Goal: Task Accomplishment & Management: Complete application form

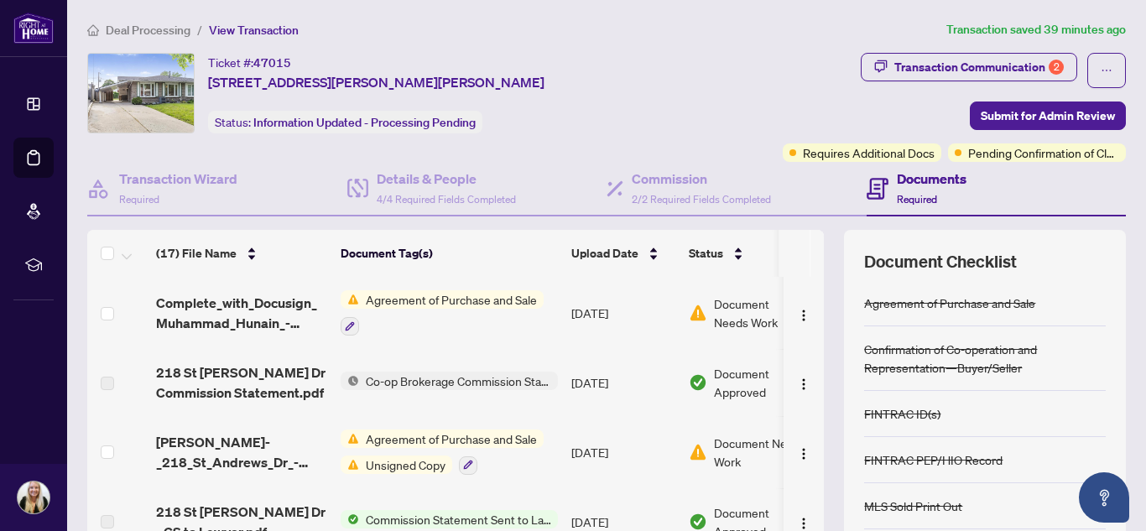
click at [715, 316] on span "Document Needs Work" at bounding box center [757, 313] width 87 height 37
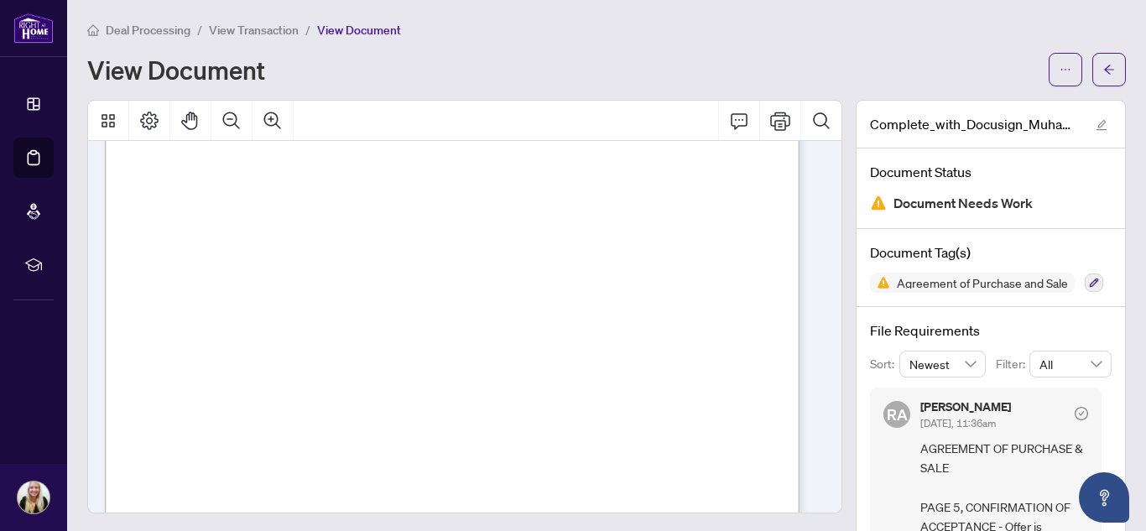
scroll to position [3860, 0]
drag, startPoint x: 472, startPoint y: 359, endPoint x: 633, endPoint y: 352, distance: 160.4
click at [633, 352] on span "[PERSON_NAME] [PERSON_NAME]" at bounding box center [600, 361] width 236 height 19
drag, startPoint x: 486, startPoint y: 357, endPoint x: 640, endPoint y: 356, distance: 154.4
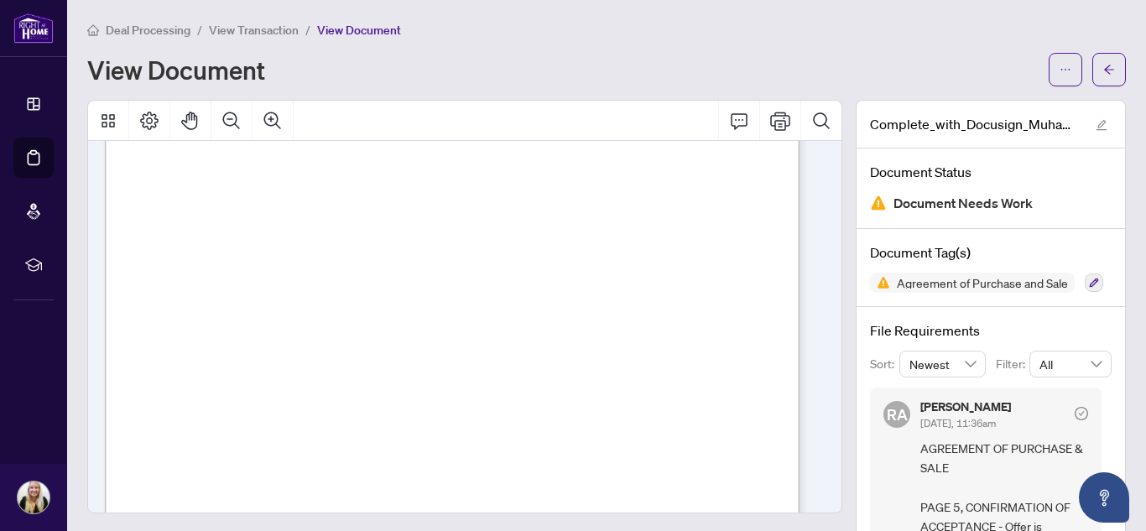
click at [640, 356] on span "[PERSON_NAME] [PERSON_NAME]" at bounding box center [600, 361] width 236 height 19
click at [639, 340] on span "and written was finally accepted by all parties at ............................…" at bounding box center [452, 338] width 602 height 10
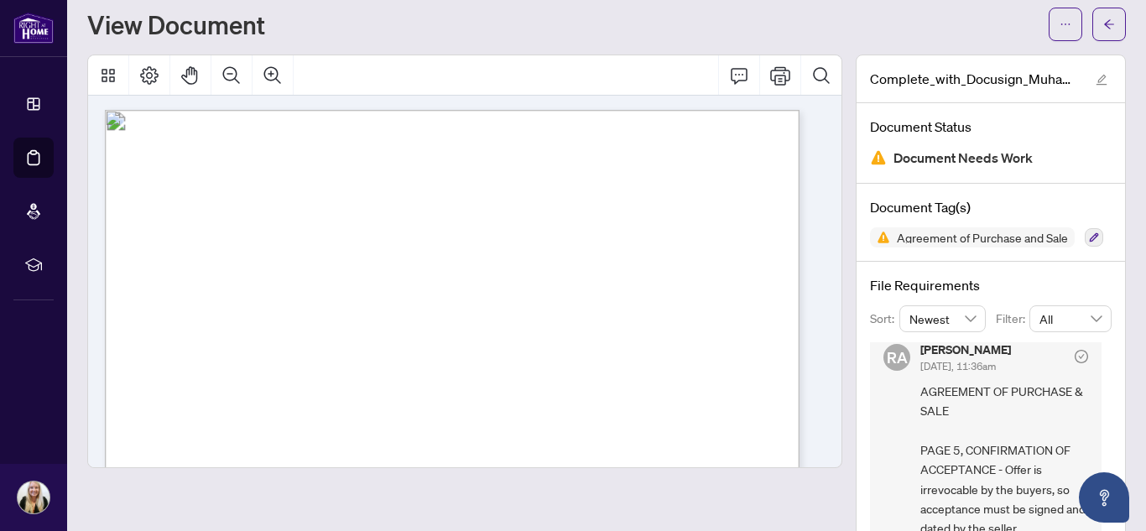
scroll to position [16, 0]
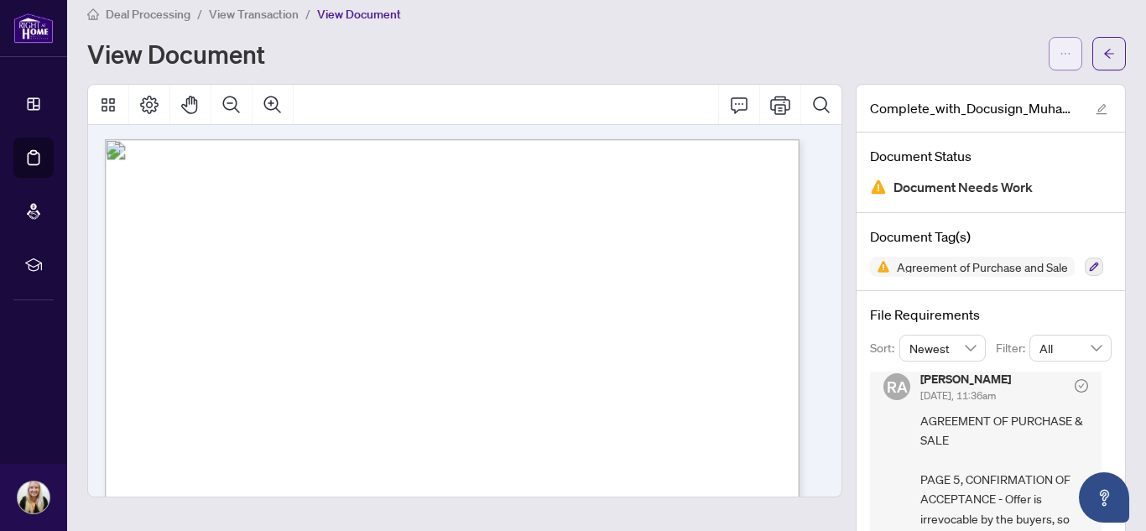
click at [1062, 60] on button "button" at bounding box center [1066, 54] width 34 height 34
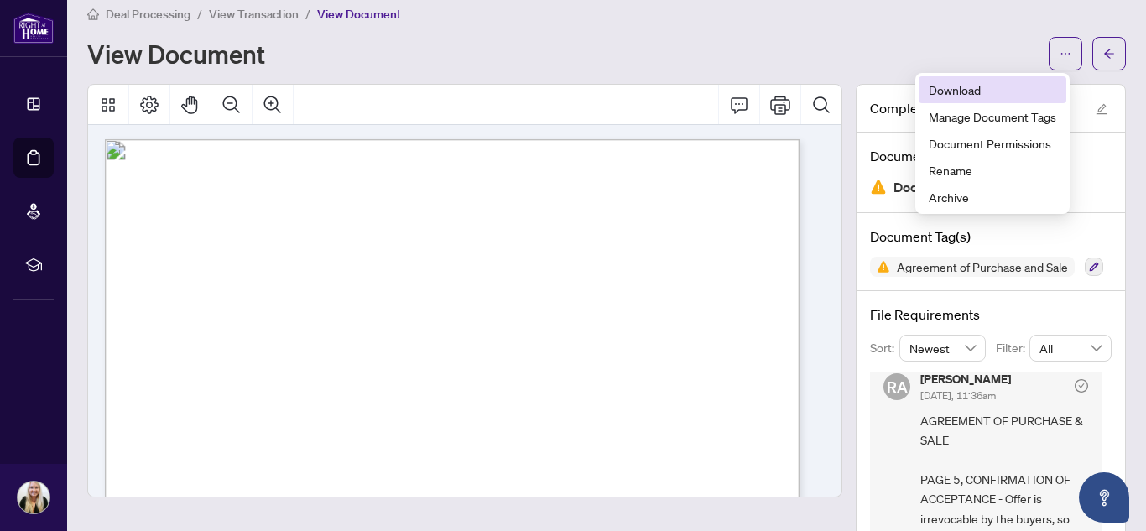
click at [946, 81] on span "Download" at bounding box center [993, 90] width 128 height 18
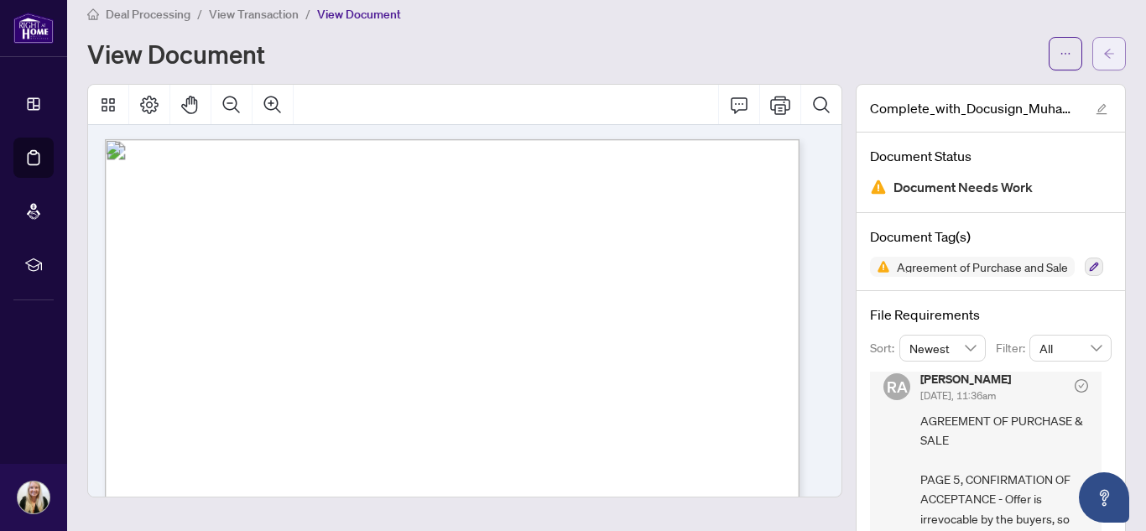
click at [1092, 65] on button "button" at bounding box center [1109, 54] width 34 height 34
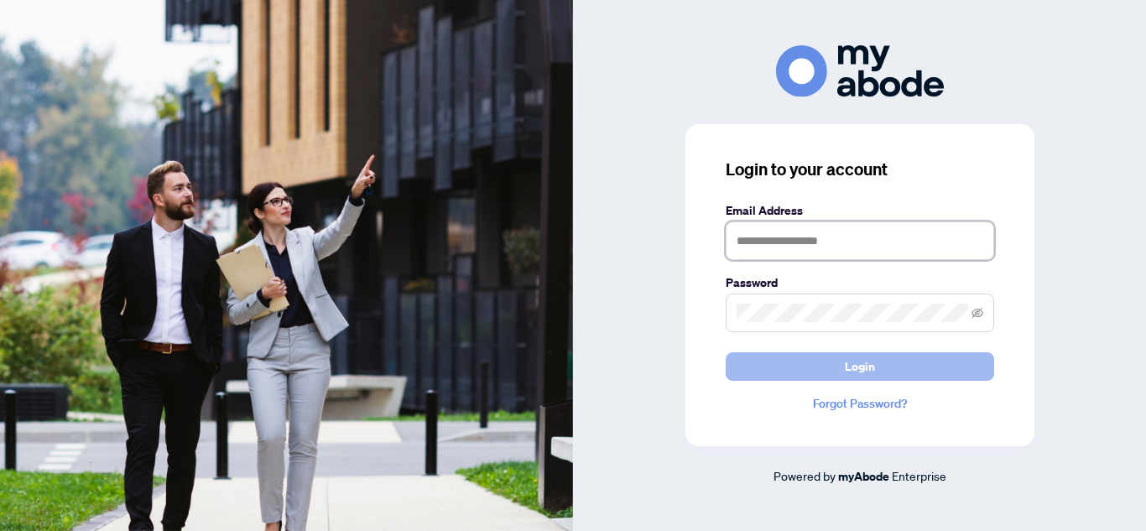
type input "**********"
click at [834, 366] on button "Login" at bounding box center [860, 366] width 268 height 29
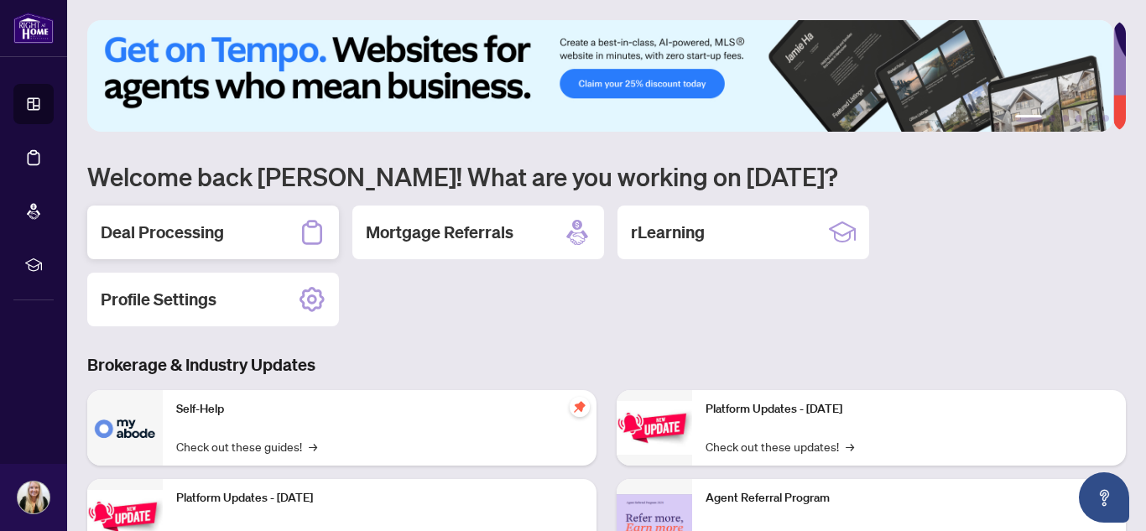
click at [219, 226] on h2 "Deal Processing" at bounding box center [162, 232] width 123 height 23
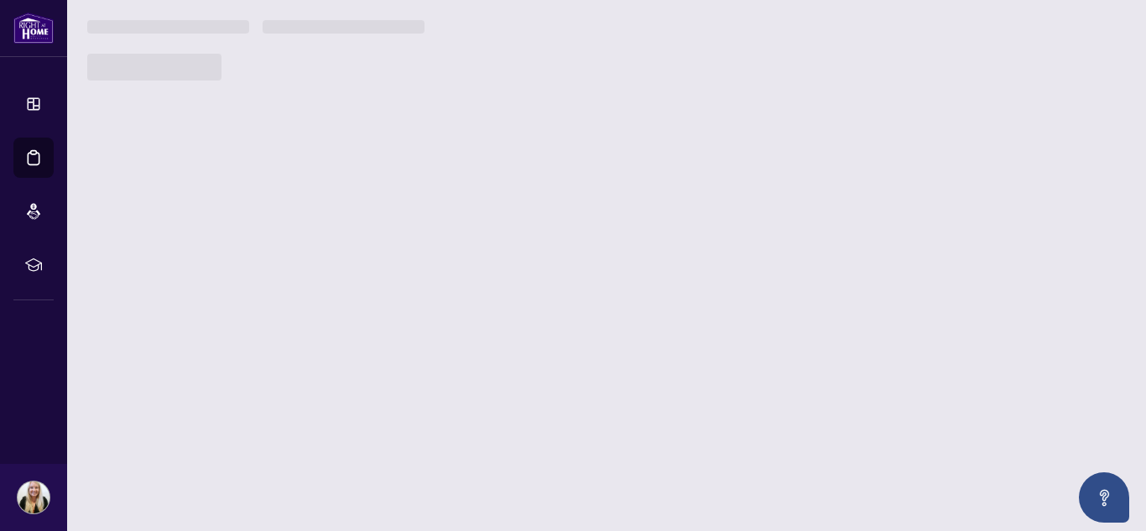
click at [219, 226] on main "1 2 3 4 5 6 Welcome back Jessica! What are you working on today? Deal Processin…" at bounding box center [606, 265] width 1079 height 531
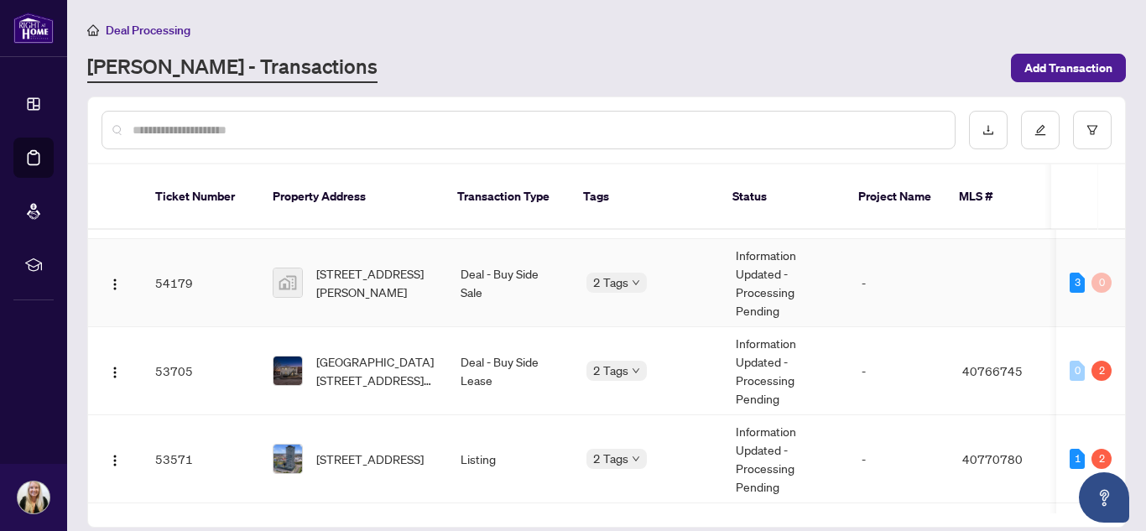
scroll to position [84, 0]
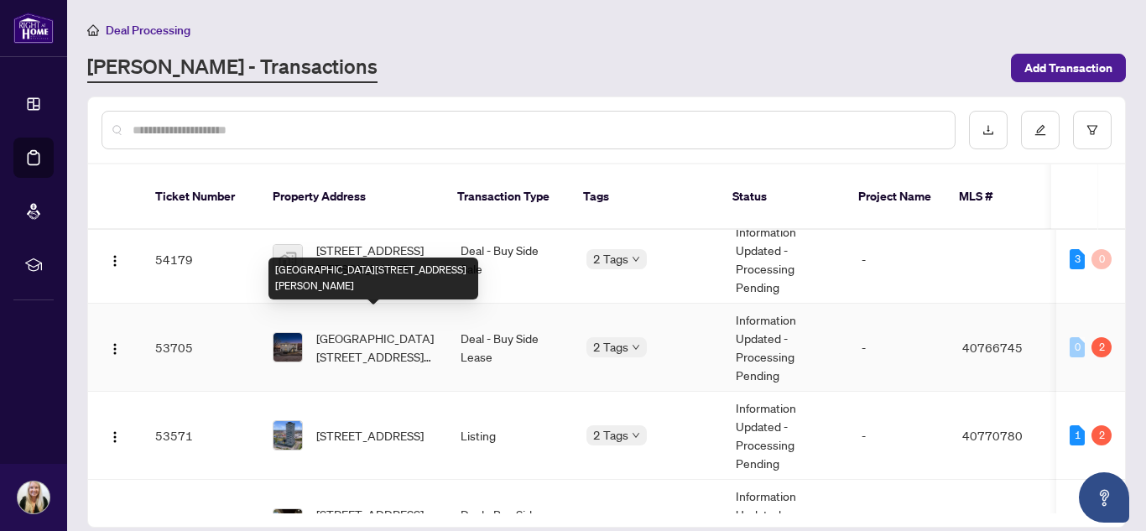
click at [356, 329] on span "Upper-14 Victoria Avenue, Hamilton, ON L8L 5E1, Canada" at bounding box center [374, 347] width 117 height 37
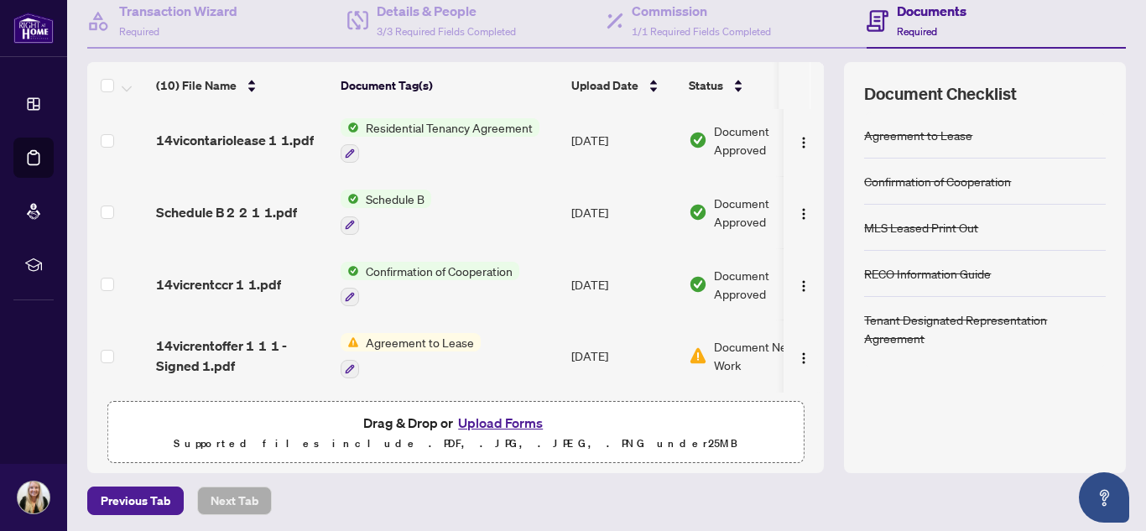
scroll to position [171, 0]
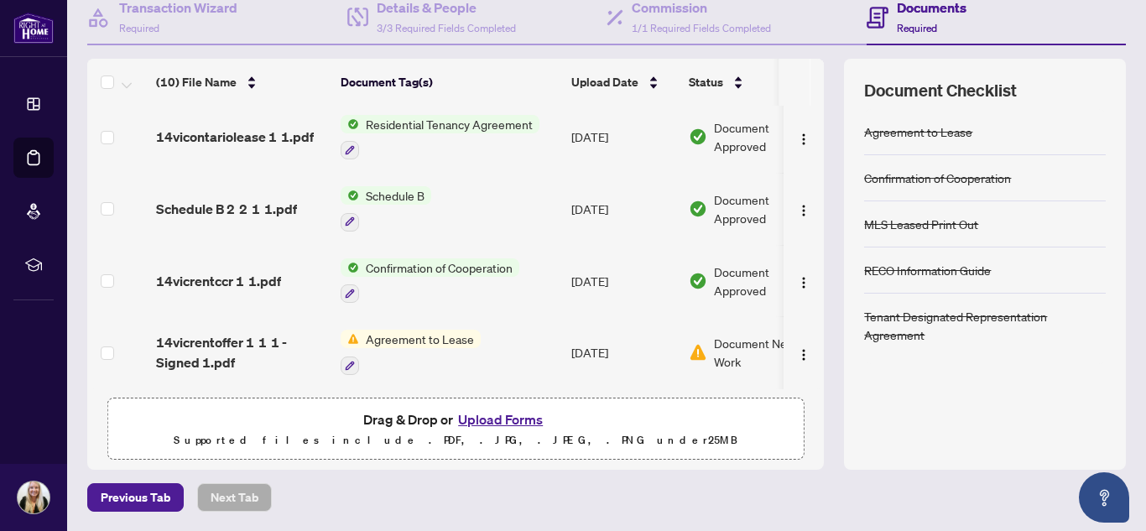
click at [710, 348] on div "Document Needs Work" at bounding box center [753, 352] width 129 height 37
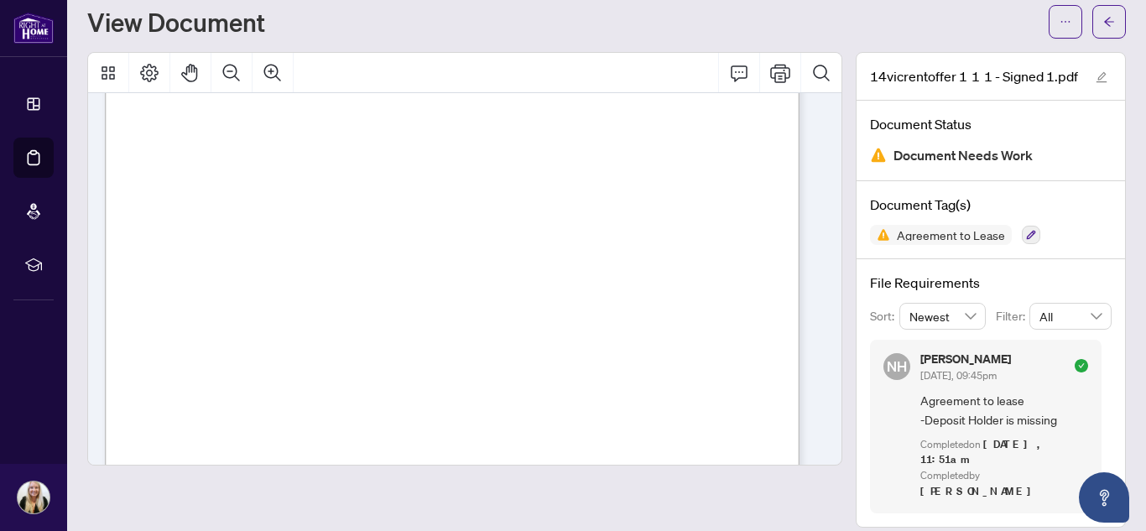
scroll to position [168, 0]
click at [1060, 34] on span "button" at bounding box center [1066, 21] width 12 height 27
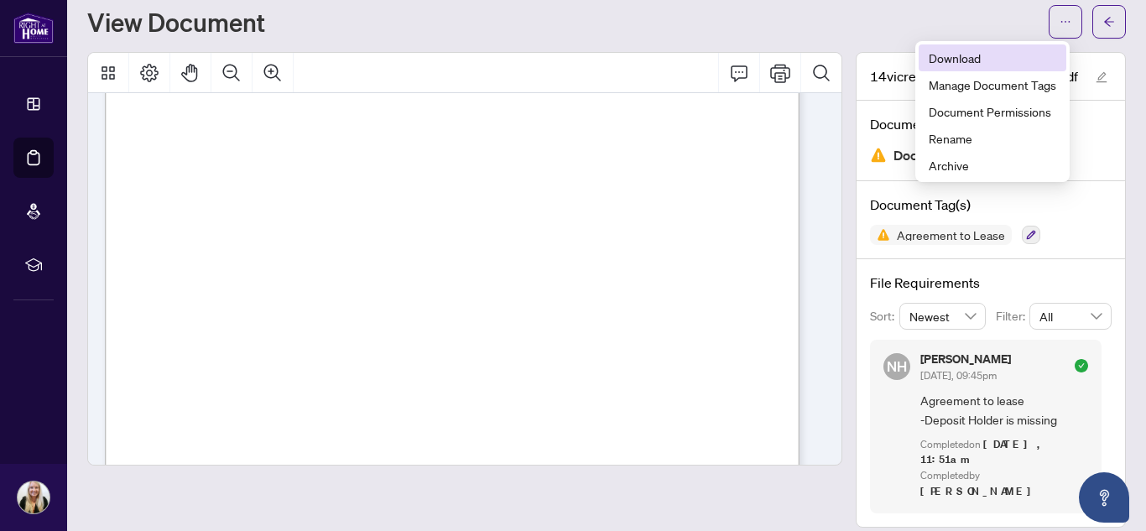
click at [982, 56] on span "Download" at bounding box center [993, 58] width 128 height 18
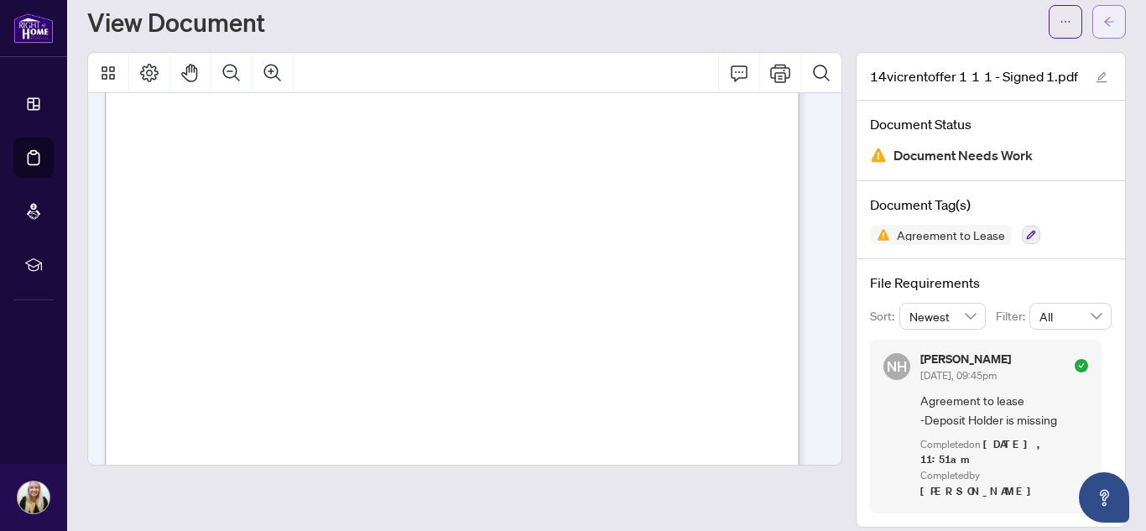
click at [1092, 23] on button "button" at bounding box center [1109, 22] width 34 height 34
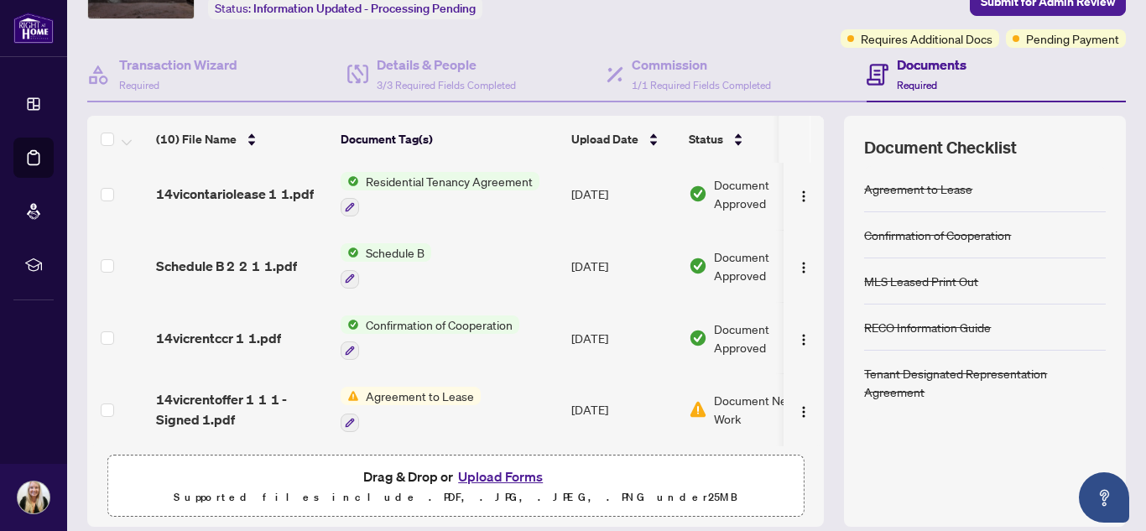
scroll to position [171, 0]
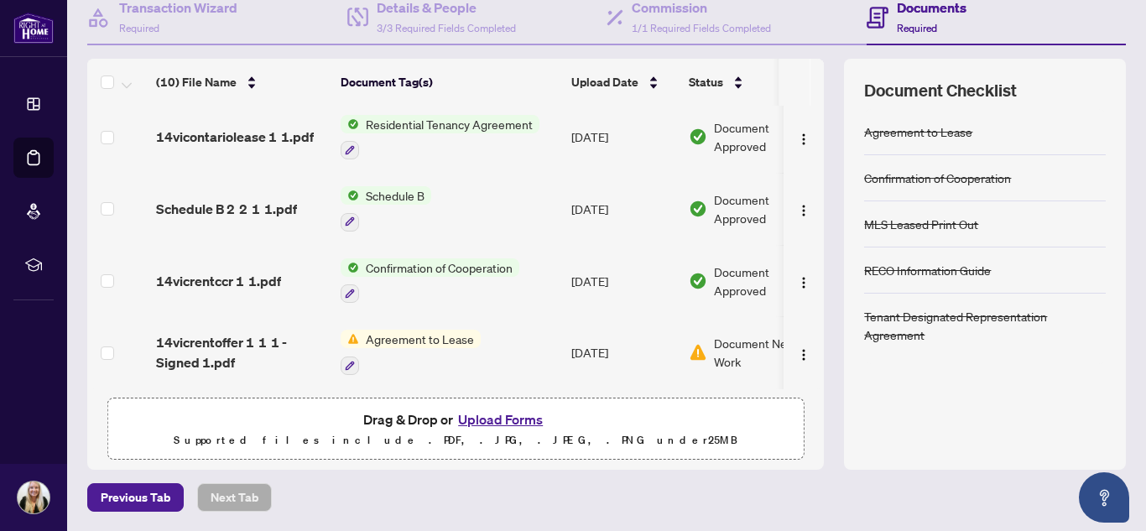
click at [503, 425] on button "Upload Forms" at bounding box center [500, 420] width 95 height 22
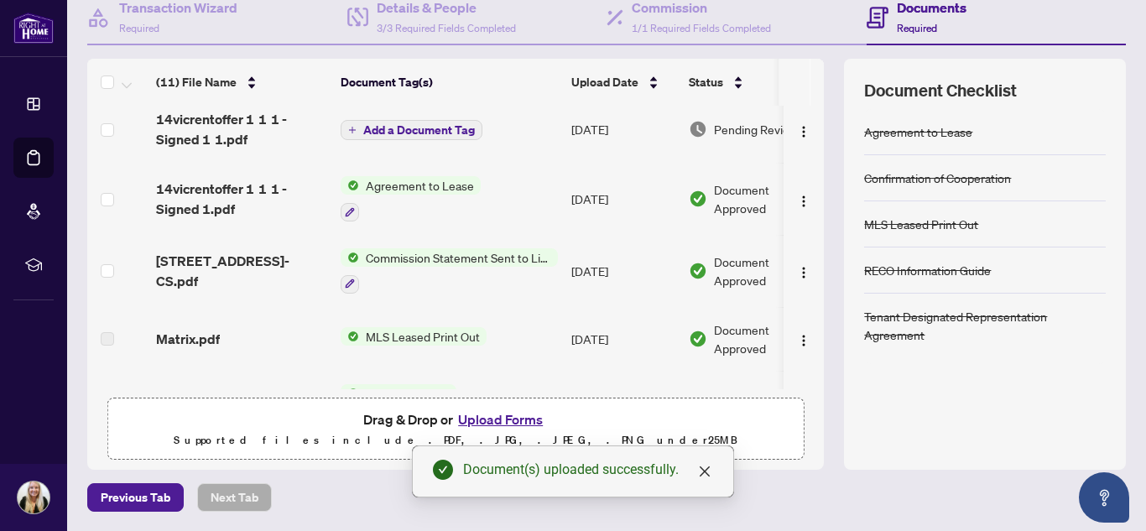
scroll to position [0, 0]
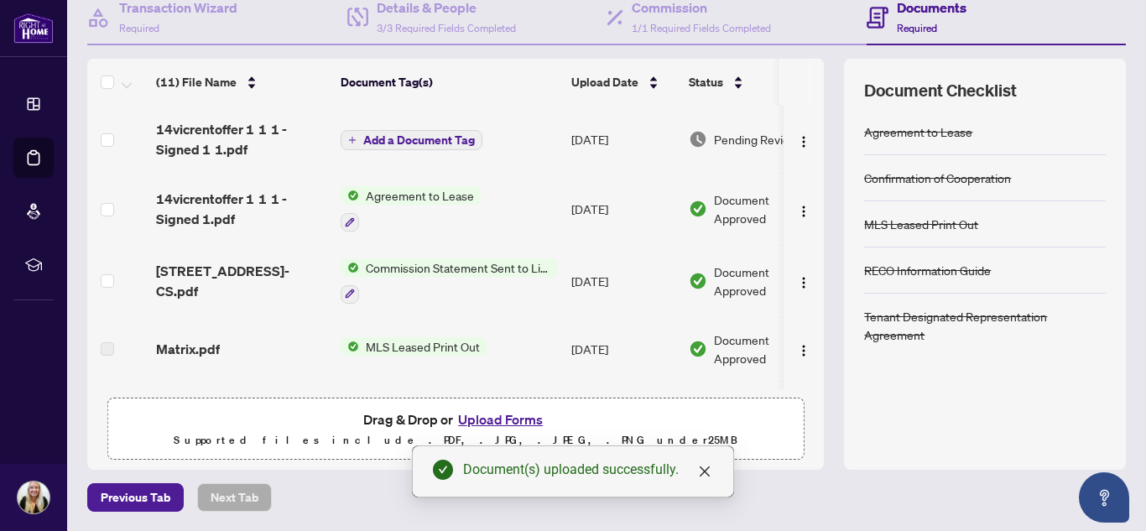
click at [409, 143] on span "Add a Document Tag" at bounding box center [419, 140] width 112 height 12
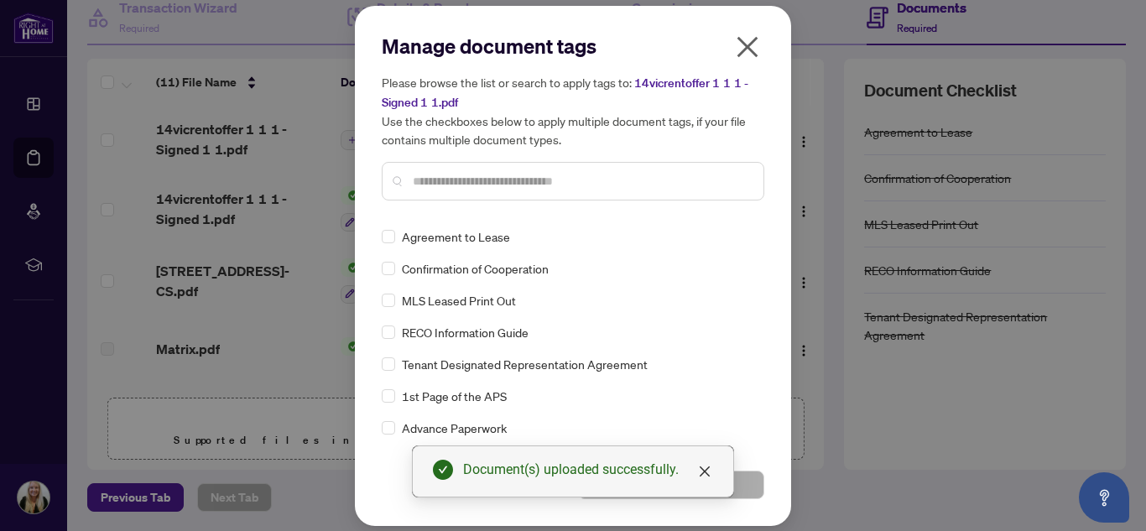
click at [451, 184] on input "text" at bounding box center [581, 181] width 337 height 18
click at [754, 486] on button "Save" at bounding box center [671, 485] width 186 height 29
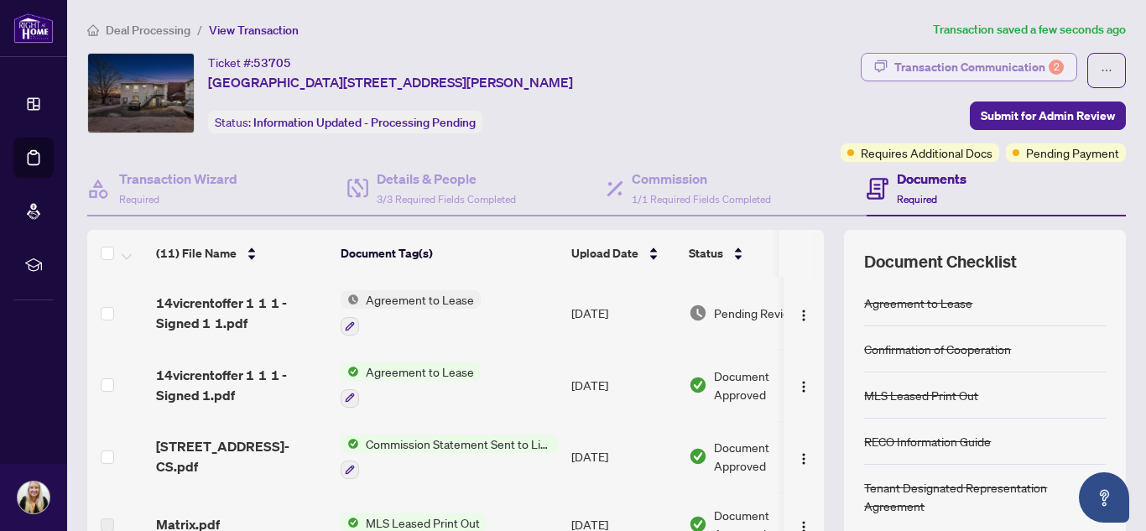
click at [976, 72] on div "Transaction Communication 2" at bounding box center [978, 67] width 169 height 27
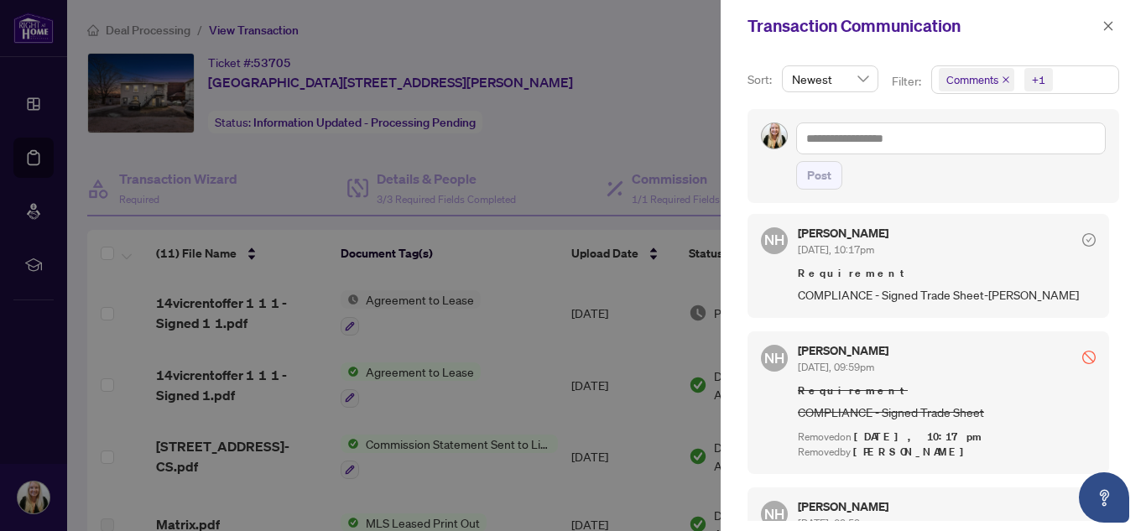
scroll to position [252, 0]
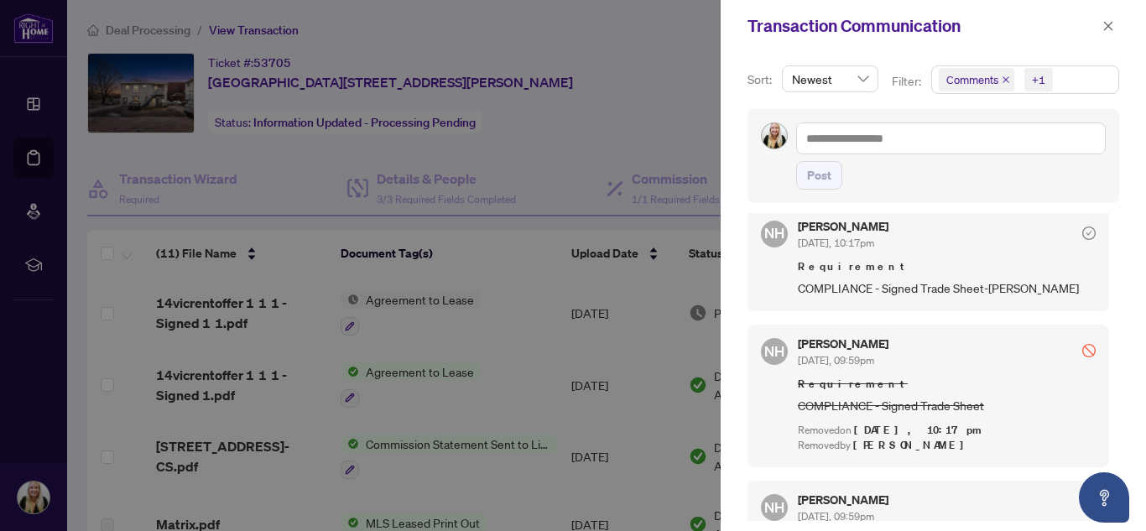
click at [628, 117] on div at bounding box center [573, 265] width 1146 height 531
click at [1107, 33] on span "button" at bounding box center [1109, 26] width 12 height 27
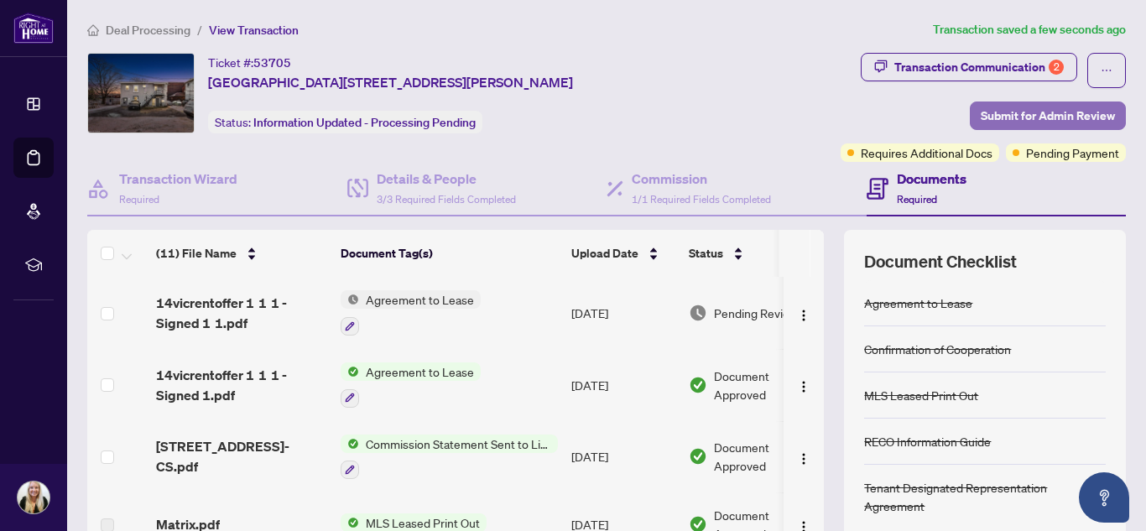
click at [981, 120] on span "Submit for Admin Review" at bounding box center [1048, 115] width 134 height 27
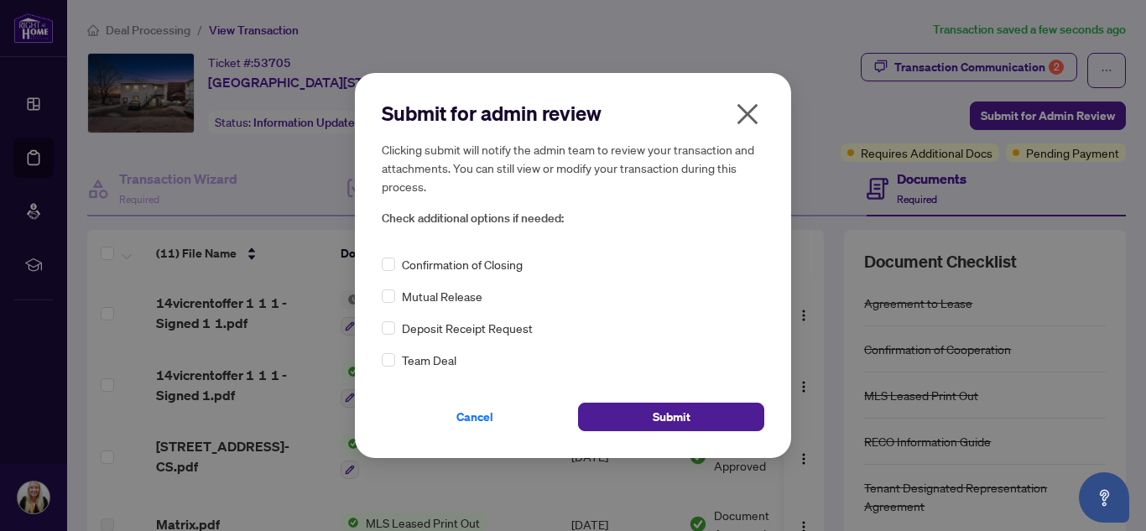
click at [482, 262] on span "Confirmation of Closing" at bounding box center [462, 264] width 121 height 18
click at [653, 415] on span "Submit" at bounding box center [672, 417] width 38 height 27
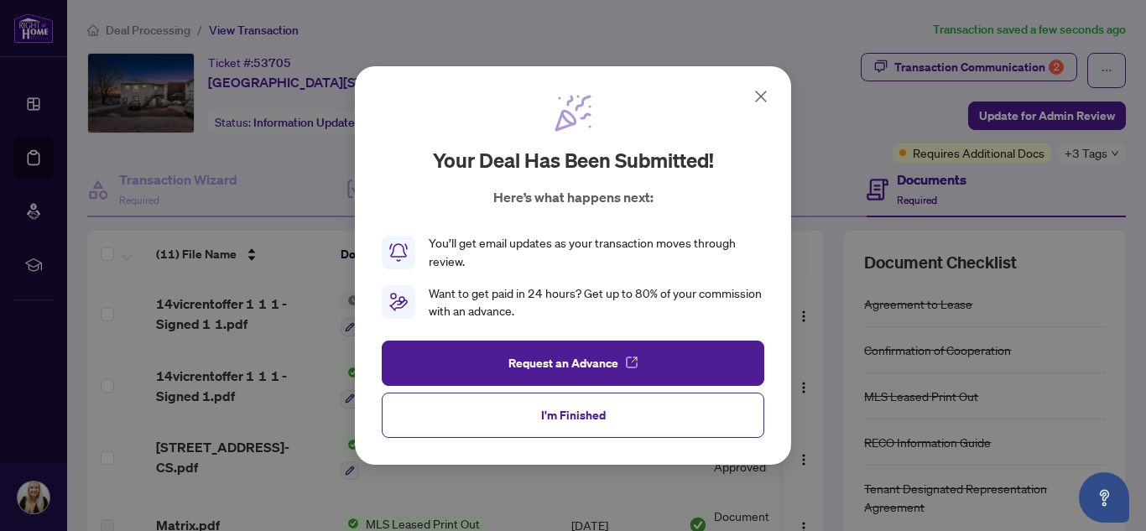
click at [758, 96] on icon at bounding box center [761, 96] width 20 height 20
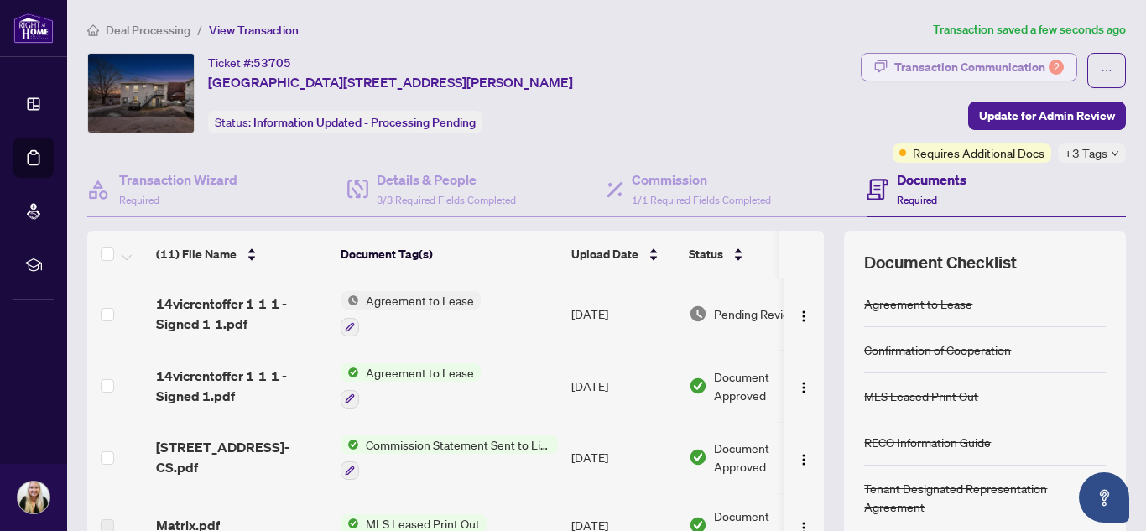
click at [894, 67] on div "Transaction Communication 2" at bounding box center [978, 67] width 169 height 27
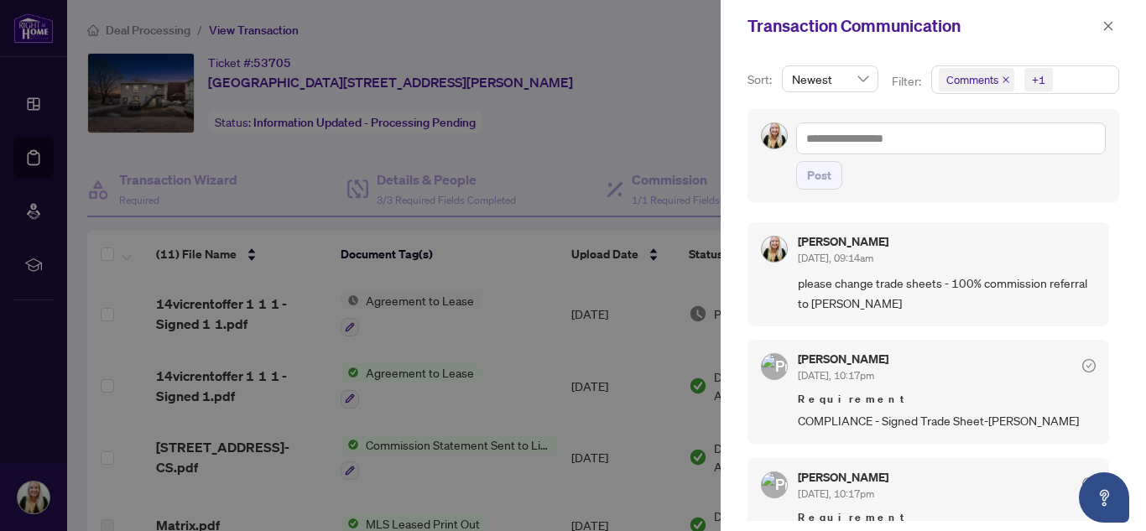
scroll to position [0, 0]
click at [1102, 26] on button "button" at bounding box center [1108, 26] width 22 height 20
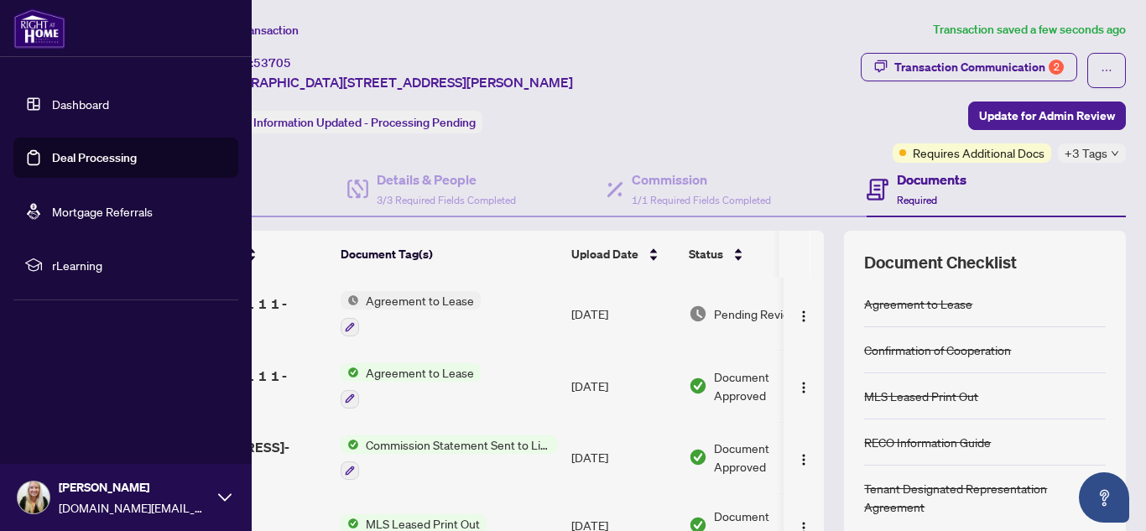
click at [52, 160] on link "Deal Processing" at bounding box center [94, 157] width 85 height 15
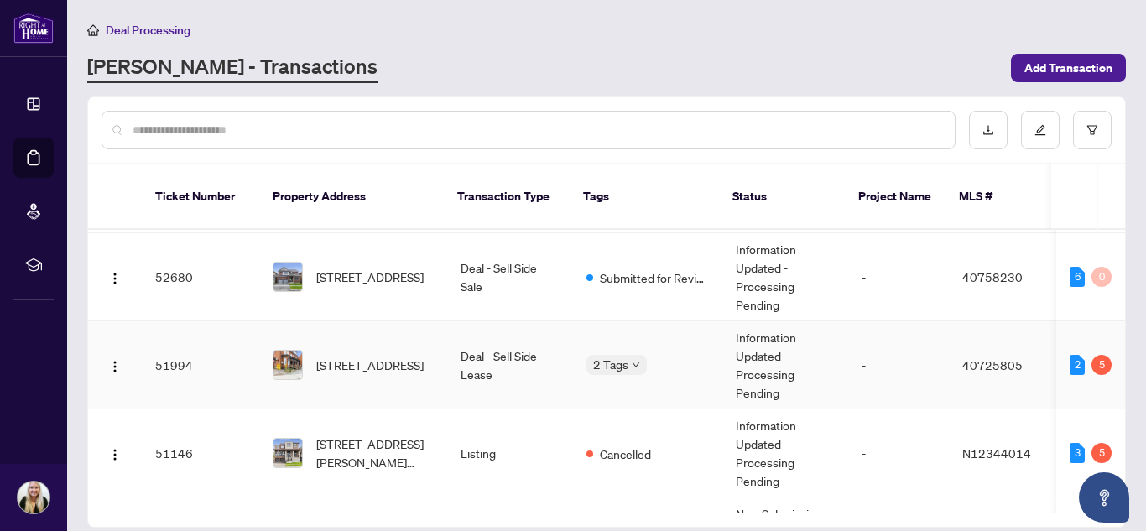
scroll to position [587, 0]
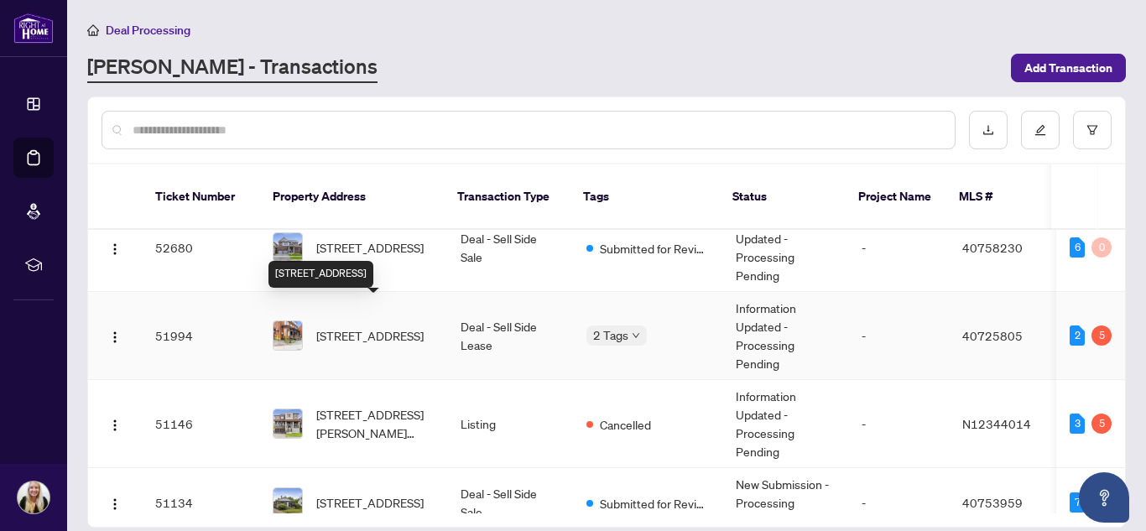
click at [338, 326] on span "10-82 Welland Avenue, St. Catharines, ON L2R 2N1, Canada" at bounding box center [369, 335] width 107 height 18
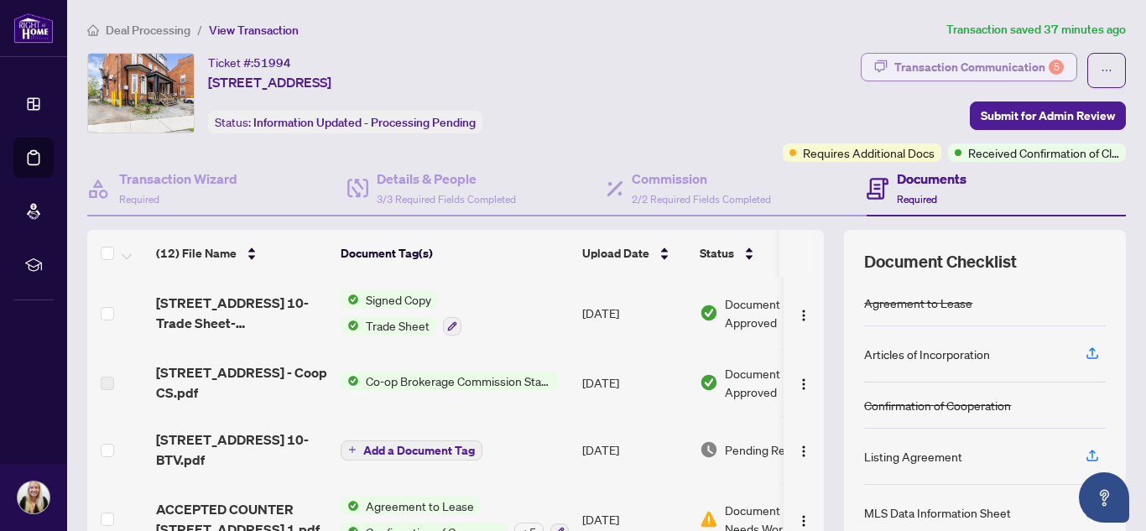
click at [940, 66] on div "Transaction Communication 5" at bounding box center [978, 67] width 169 height 27
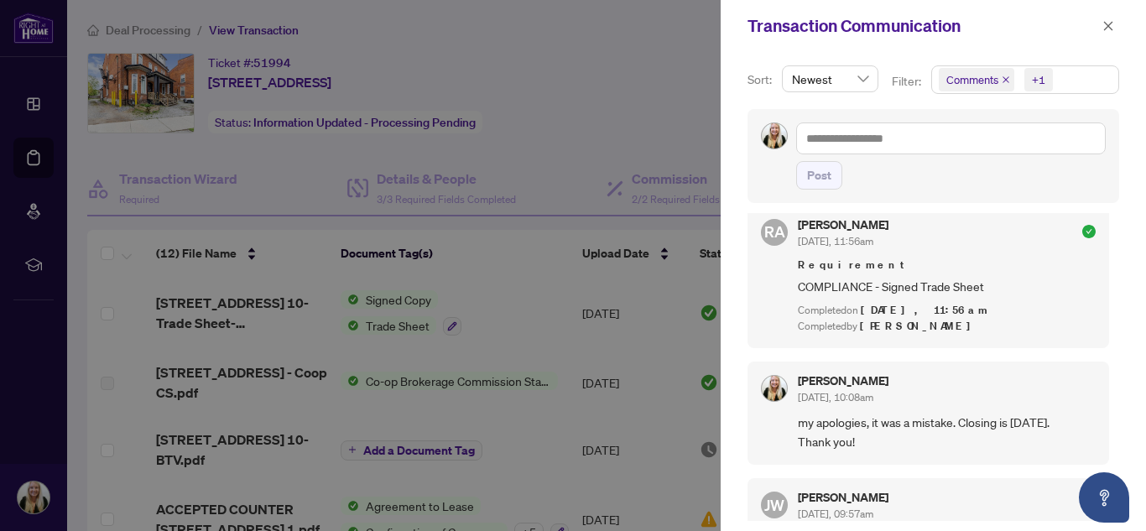
scroll to position [420, 0]
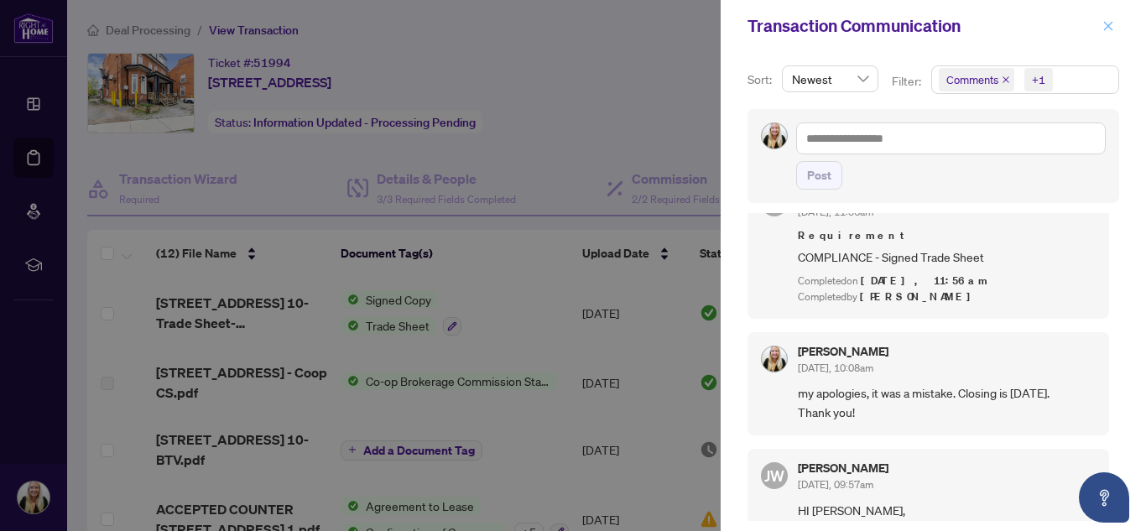
click at [1113, 26] on icon "close" at bounding box center [1109, 26] width 12 height 12
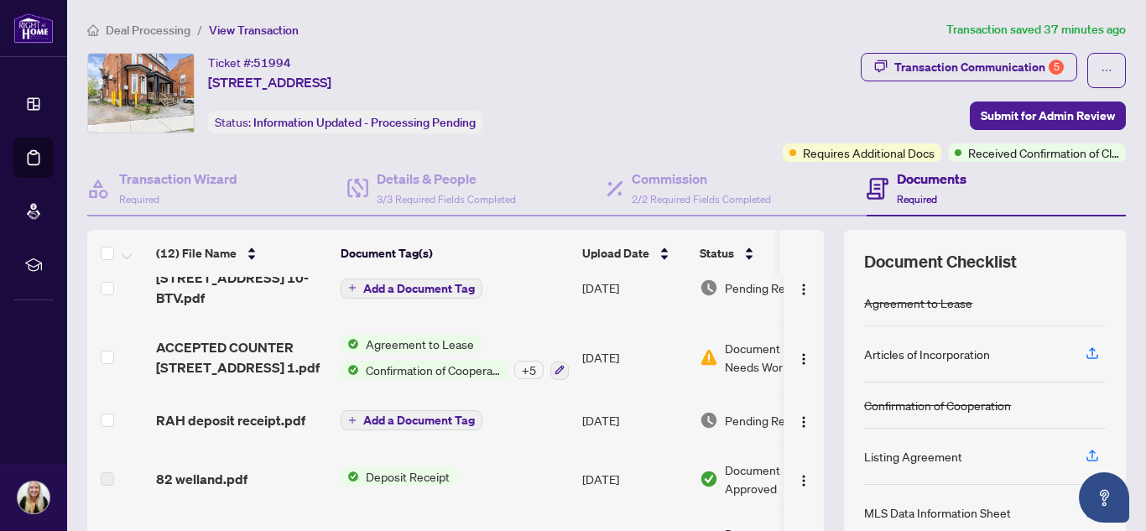
scroll to position [168, 0]
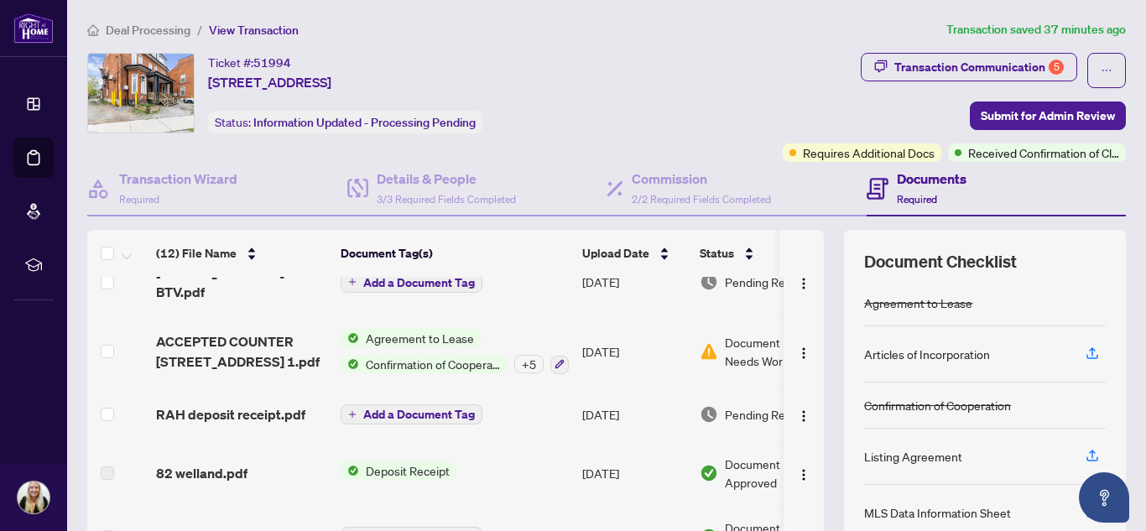
click at [747, 357] on span "Document Needs Work" at bounding box center [768, 351] width 87 height 37
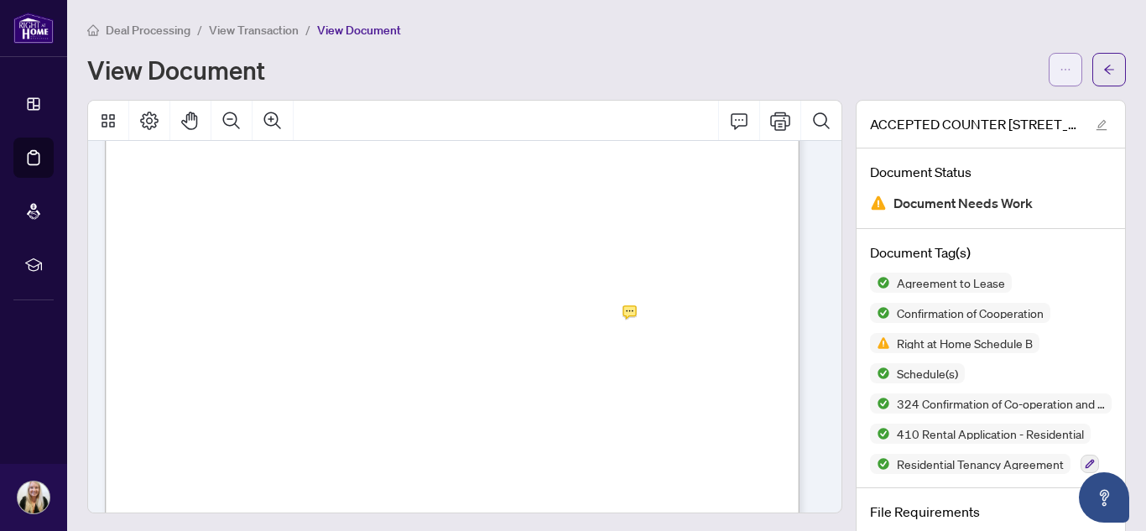
click at [1060, 70] on icon "ellipsis" at bounding box center [1066, 70] width 12 height 12
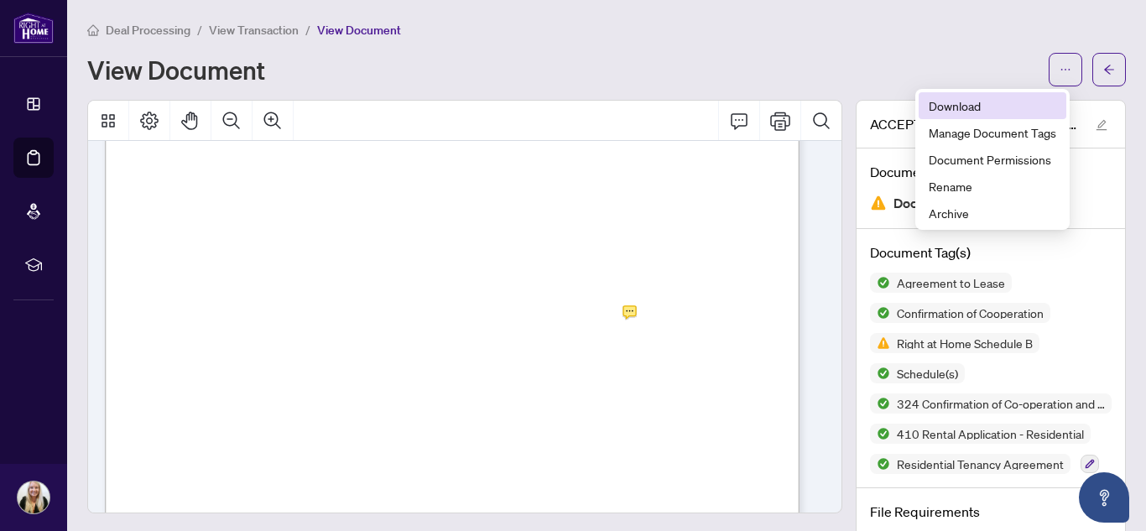
click at [950, 110] on span "Download" at bounding box center [993, 105] width 128 height 18
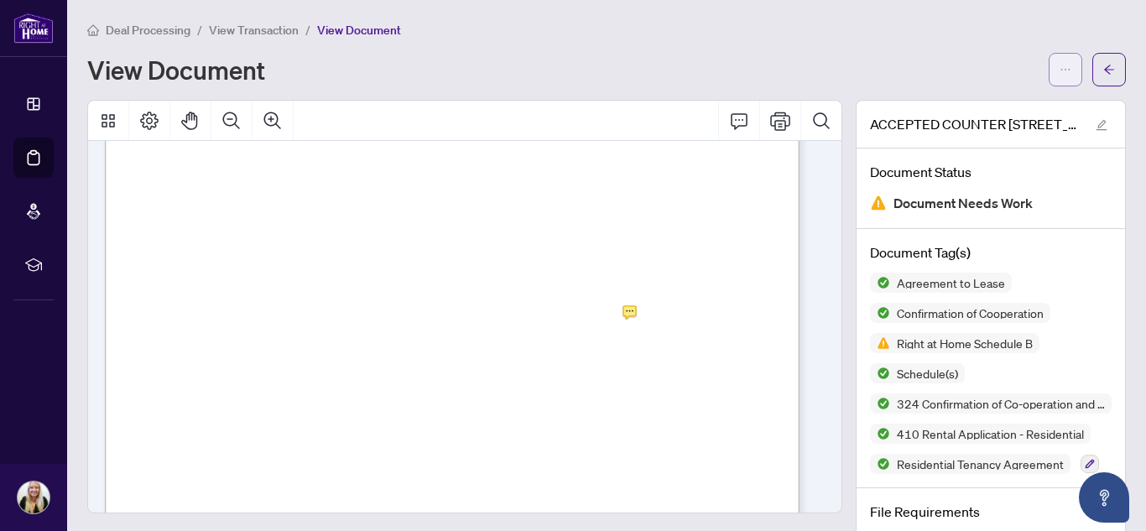
click at [1061, 71] on button "button" at bounding box center [1066, 70] width 34 height 34
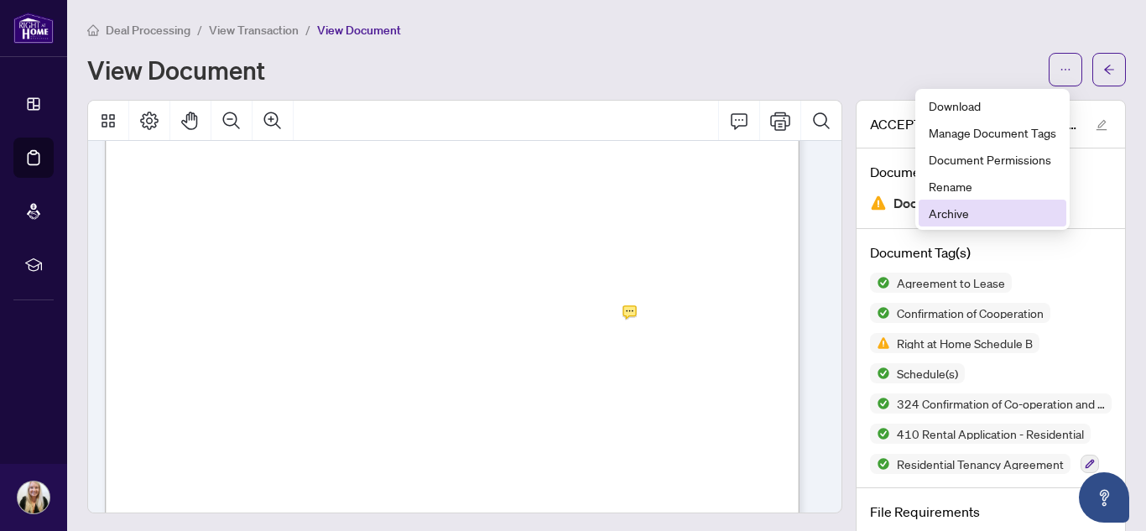
click at [966, 212] on span "Archive" at bounding box center [993, 213] width 128 height 18
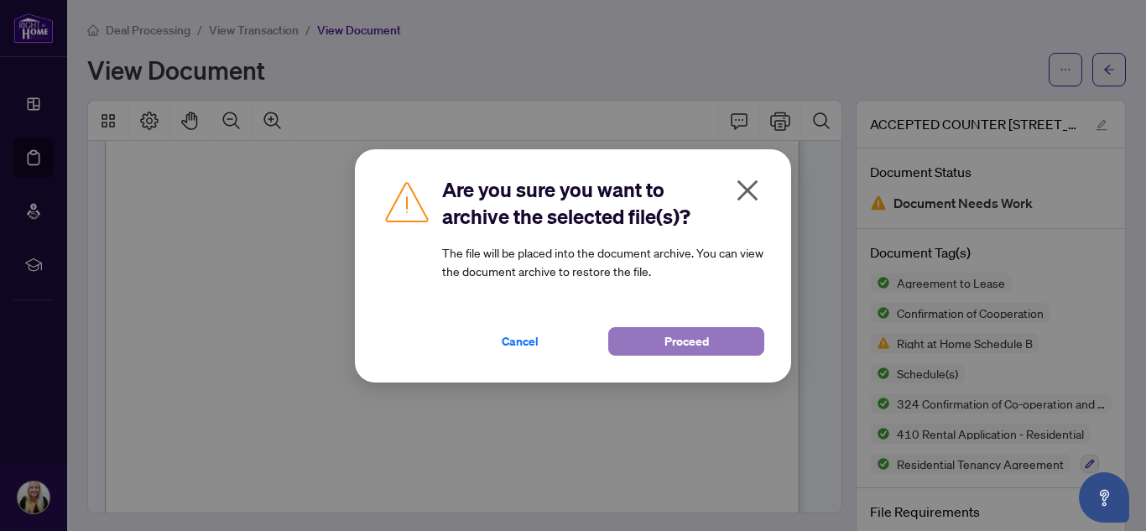
click at [670, 342] on span "Proceed" at bounding box center [687, 341] width 44 height 27
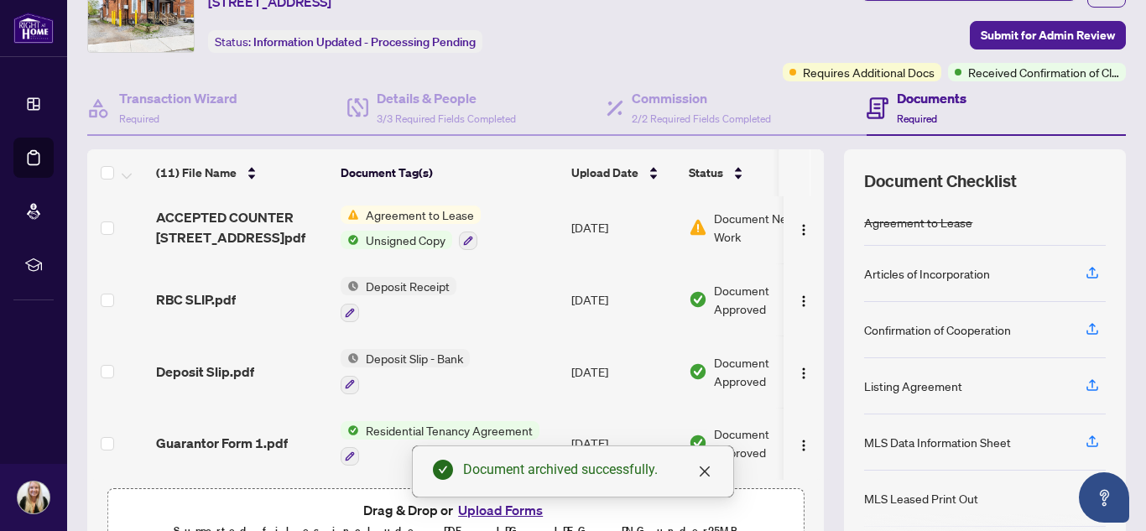
scroll to position [171, 0]
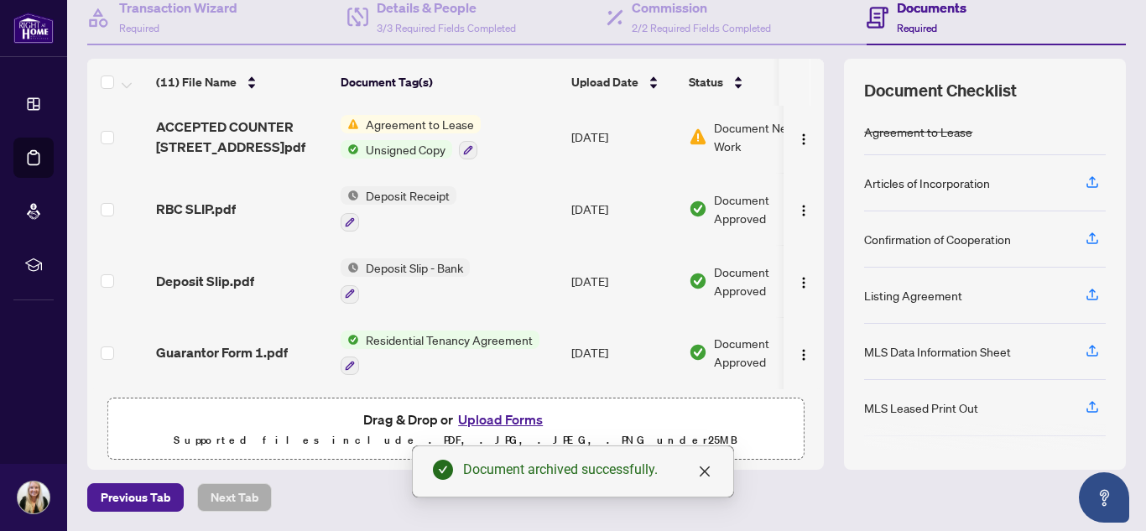
click at [491, 416] on button "Upload Forms" at bounding box center [500, 420] width 95 height 22
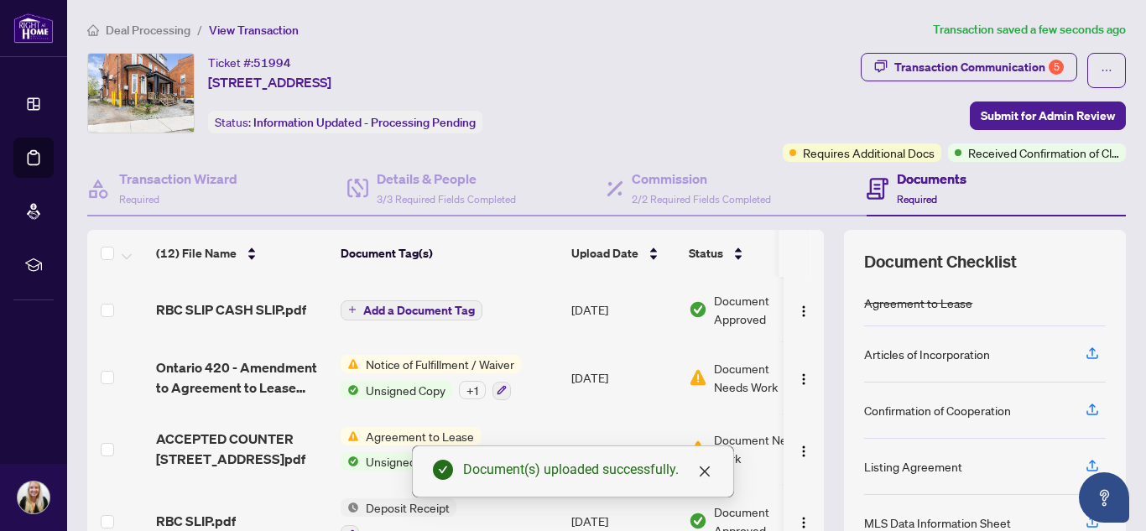
scroll to position [420, 0]
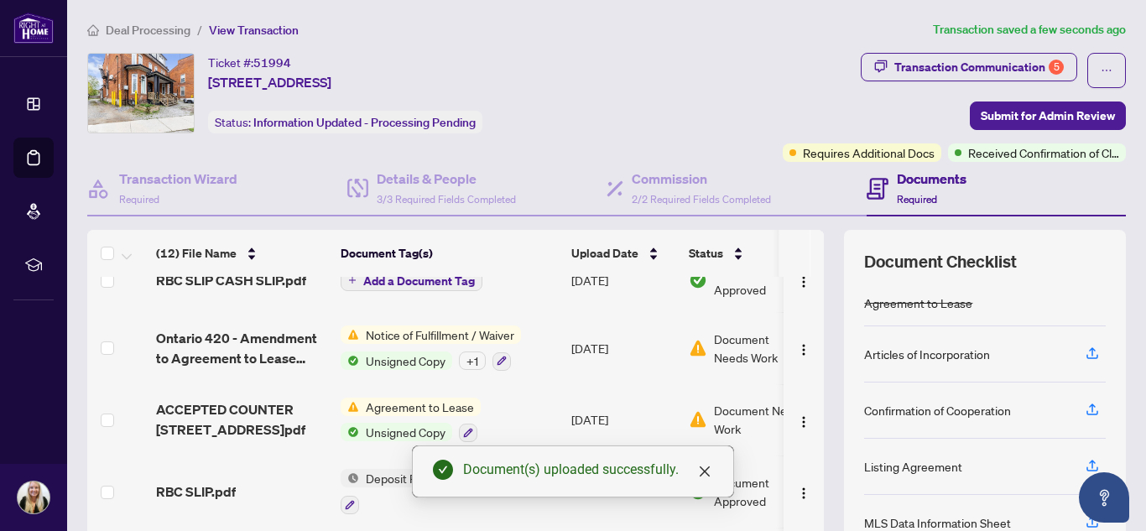
click at [727, 347] on span "Document Needs Work" at bounding box center [757, 348] width 87 height 37
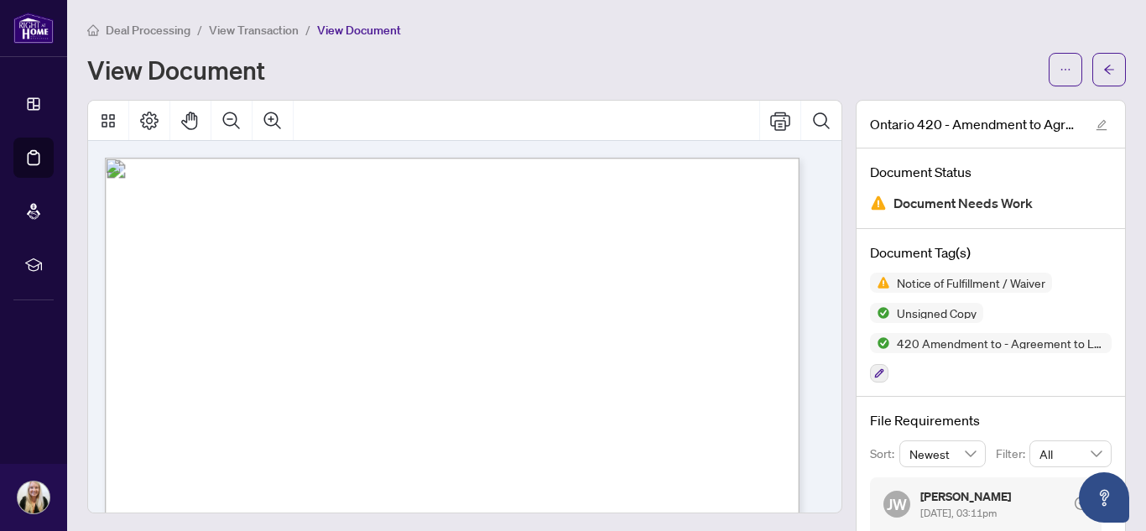
drag, startPoint x: 373, startPoint y: 214, endPoint x: 406, endPoint y: 214, distance: 33.6
click at [1092, 74] on button "button" at bounding box center [1109, 70] width 34 height 34
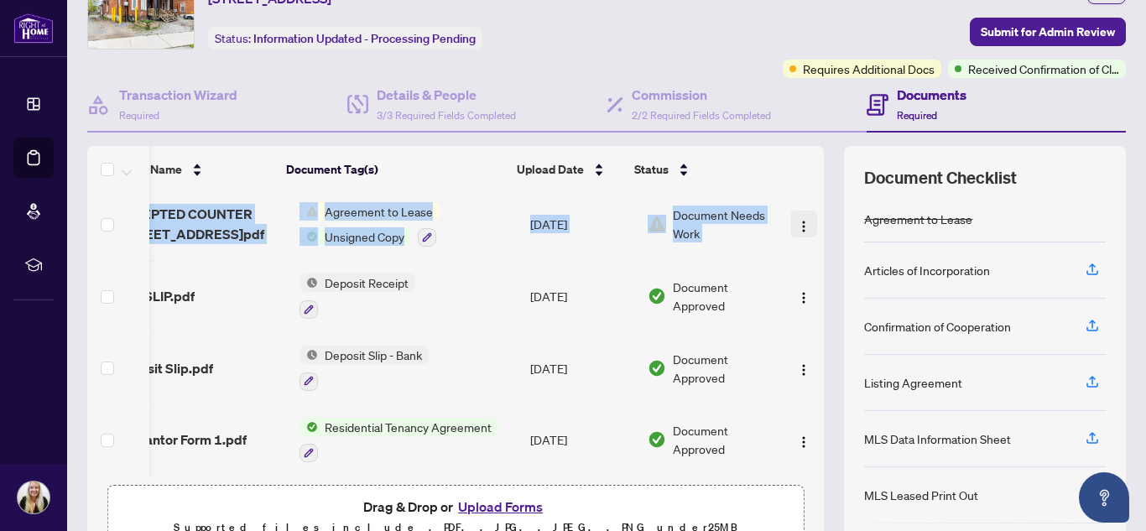
scroll to position [524, 58]
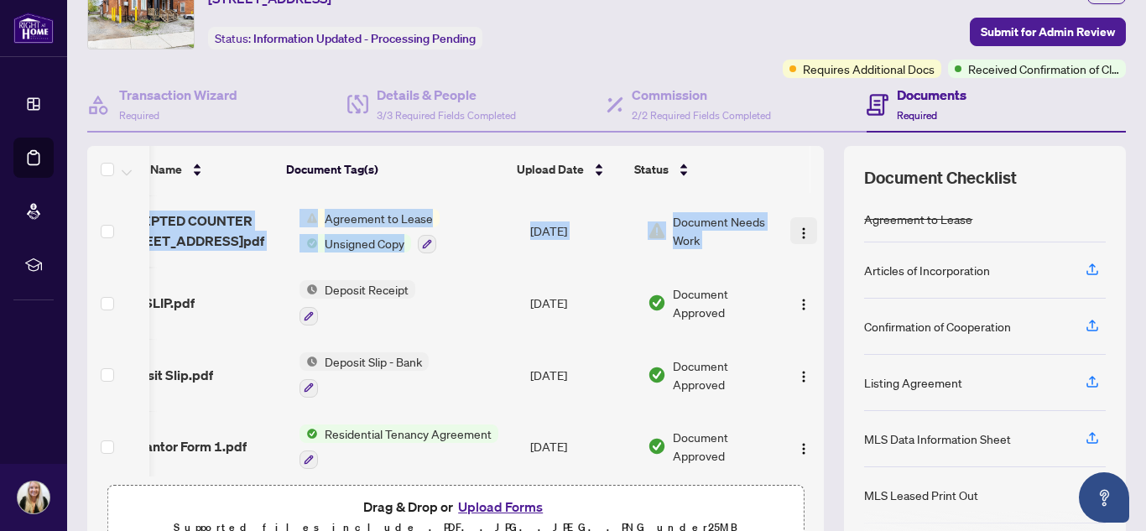
drag, startPoint x: 806, startPoint y: 402, endPoint x: 786, endPoint y: 226, distance: 177.3
click at [786, 207] on tbody "(12) File Name Document Tag(s) Upload Date Status ACCEPTED COUNTER 82 Welland A…" at bounding box center [435, 76] width 778 height 814
click at [816, 263] on div "(12) File Name Document Tag(s) Upload Date Status (12) File Name Document Tag(s…" at bounding box center [606, 351] width 1039 height 411
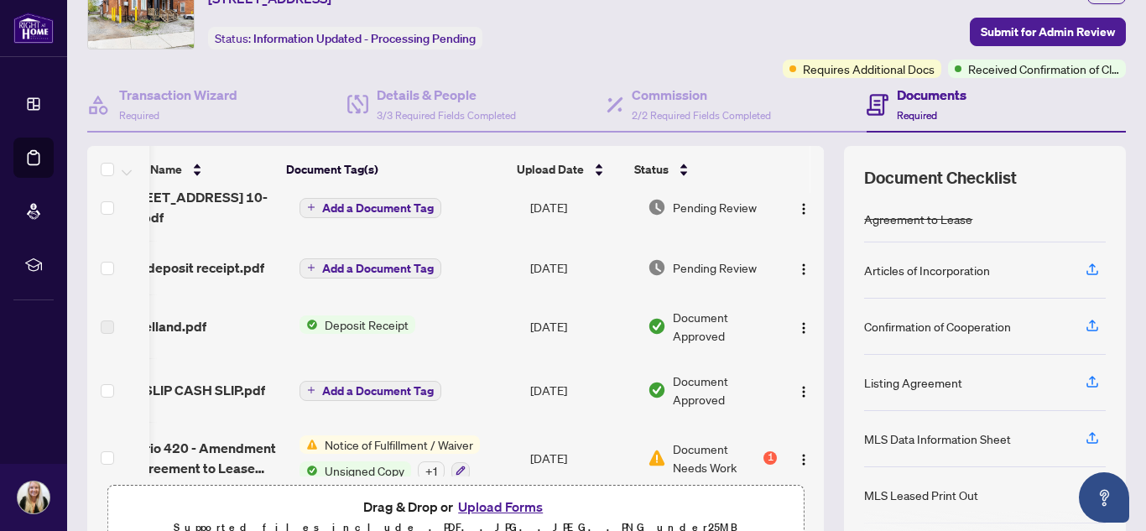
scroll to position [0, 58]
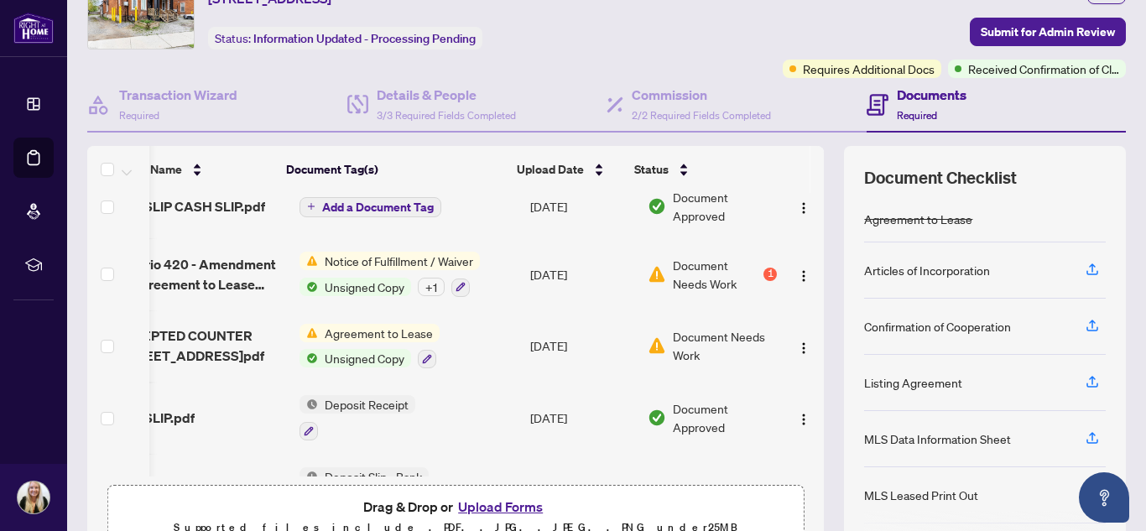
drag, startPoint x: 556, startPoint y: 471, endPoint x: 639, endPoint y: 466, distance: 82.4
click at [639, 466] on tbody "(12) File Name Document Tag(s) Upload Date Status ACCEPTED COUNTER 82 Welland A…" at bounding box center [435, 191] width 778 height 814
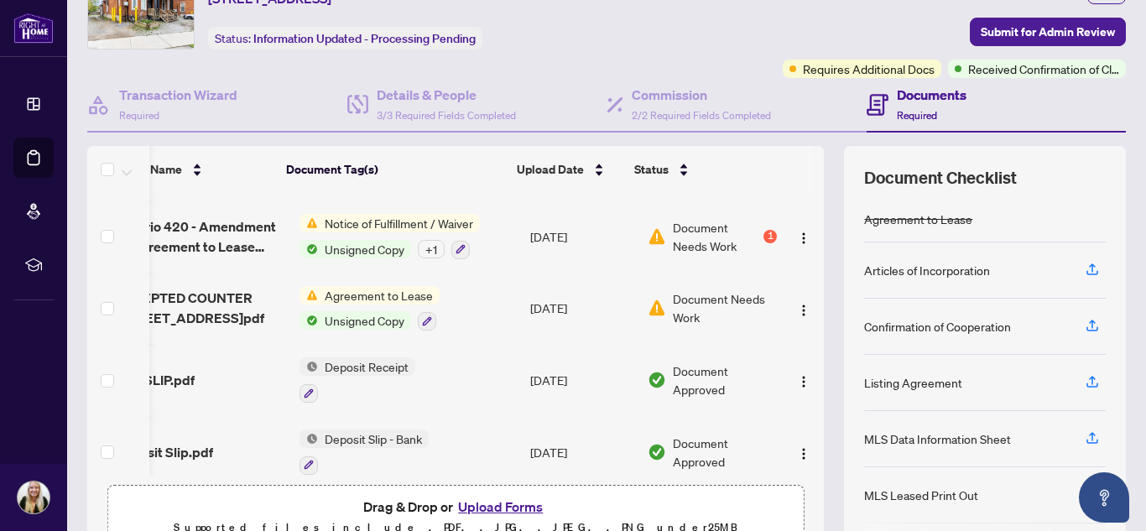
click at [804, 354] on td at bounding box center [804, 380] width 40 height 72
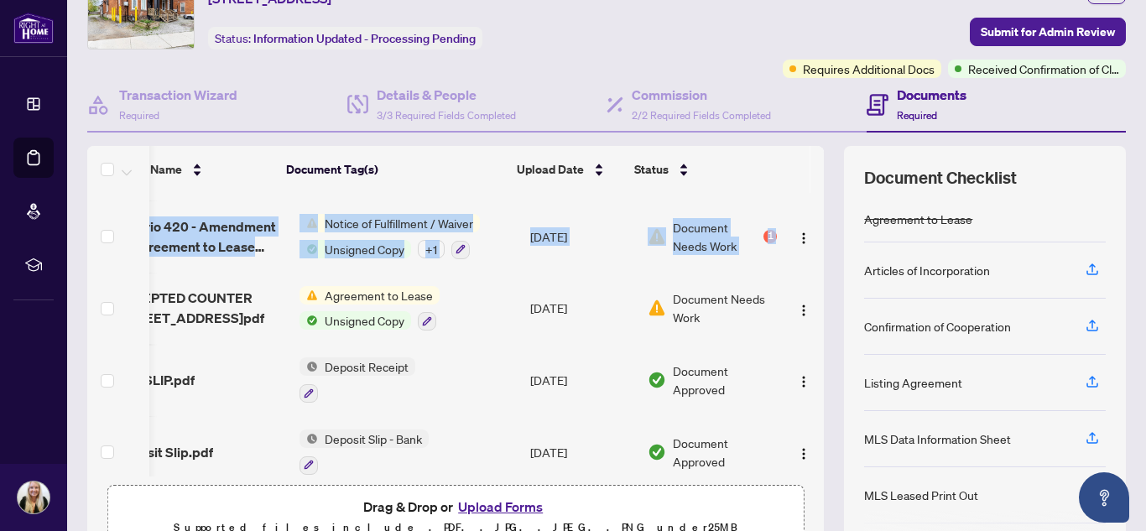
drag, startPoint x: 813, startPoint y: 352, endPoint x: 785, endPoint y: 206, distance: 148.6
click at [785, 206] on div "(12) File Name Document Tag(s) Upload Date Status (12) File Name Document Tag(s…" at bounding box center [606, 351] width 1039 height 411
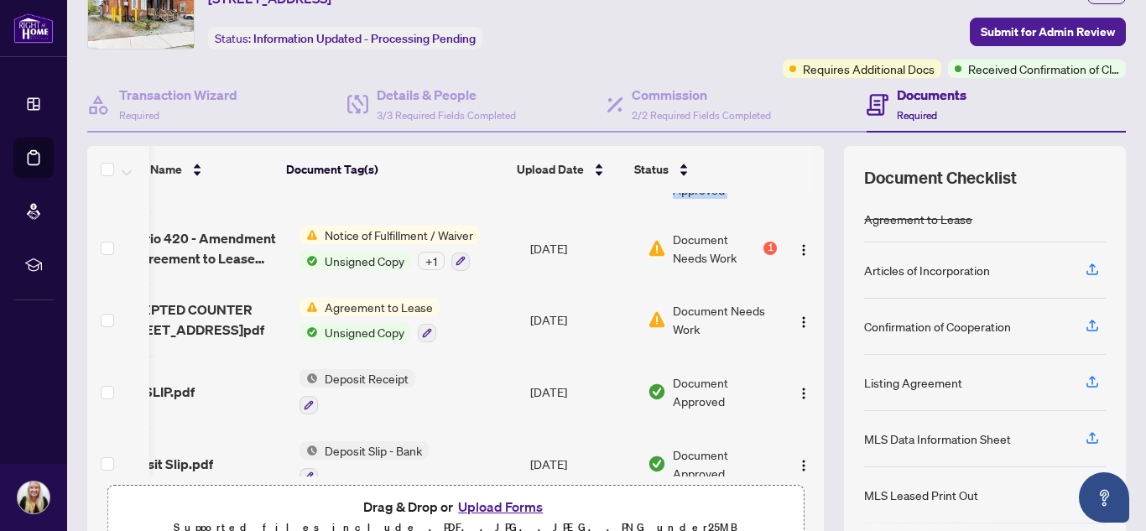
click at [784, 287] on td at bounding box center [804, 320] width 40 height 72
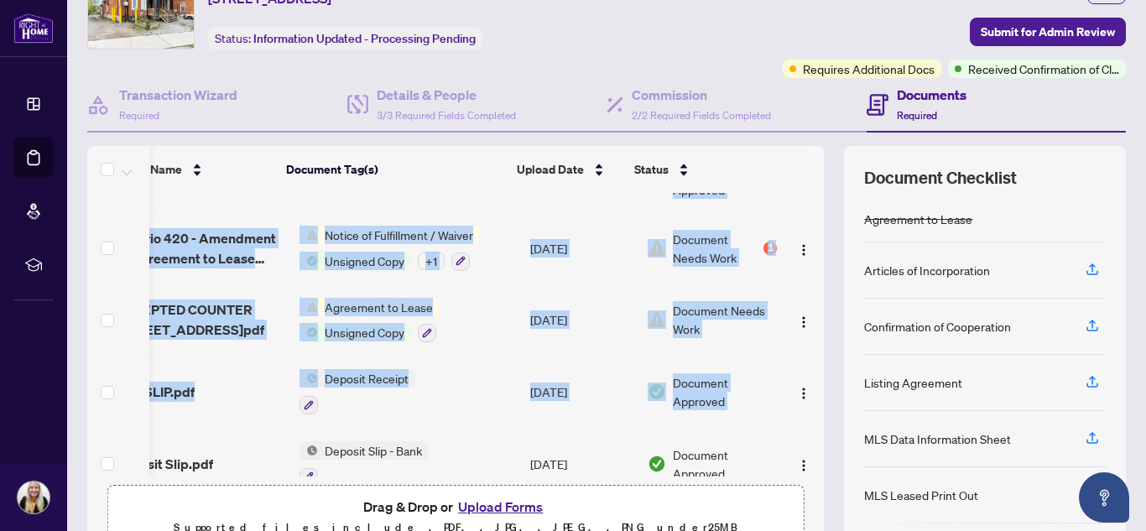
drag, startPoint x: 805, startPoint y: 372, endPoint x: 816, endPoint y: 317, distance: 55.6
click at [816, 317] on div "(12) File Name Document Tag(s) Upload Date Status (12) File Name Document Tag(s…" at bounding box center [606, 351] width 1039 height 411
click at [805, 298] on td at bounding box center [804, 320] width 40 height 72
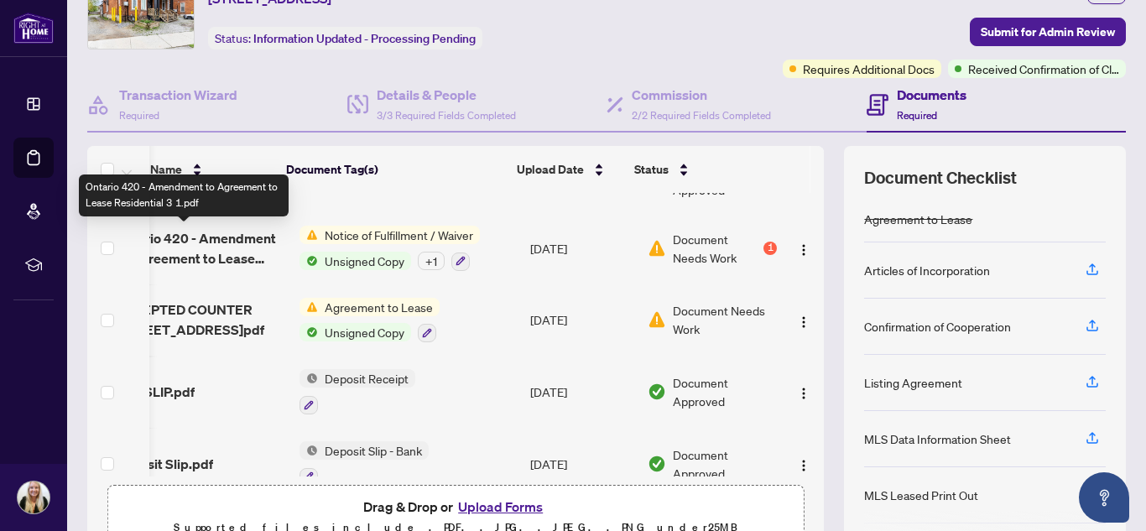
click at [250, 248] on span "Ontario 420 - Amendment to Agreement to Lease Residential 3 1.pdf" at bounding box center [200, 248] width 171 height 40
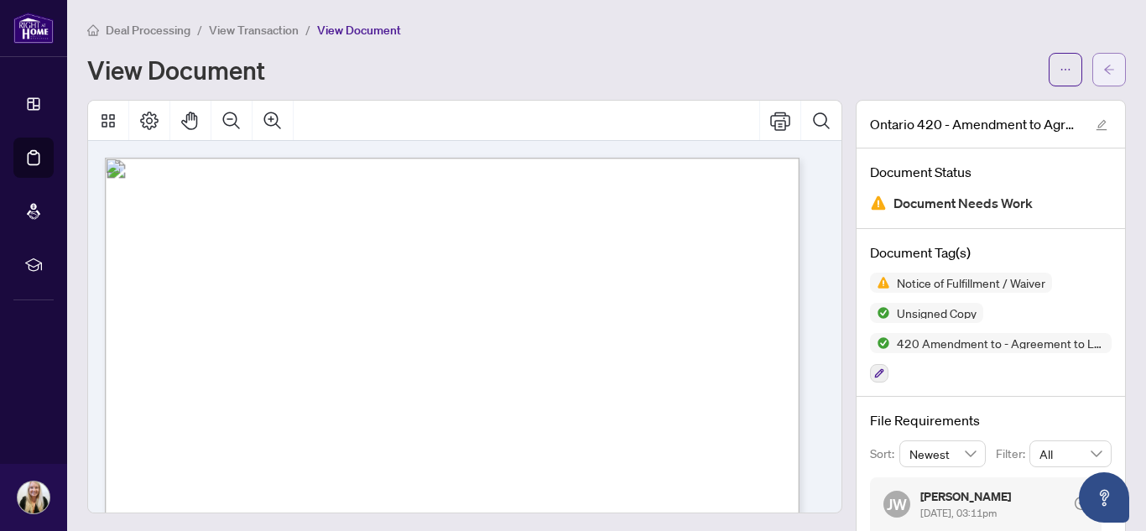
click at [1106, 72] on button "button" at bounding box center [1109, 70] width 34 height 34
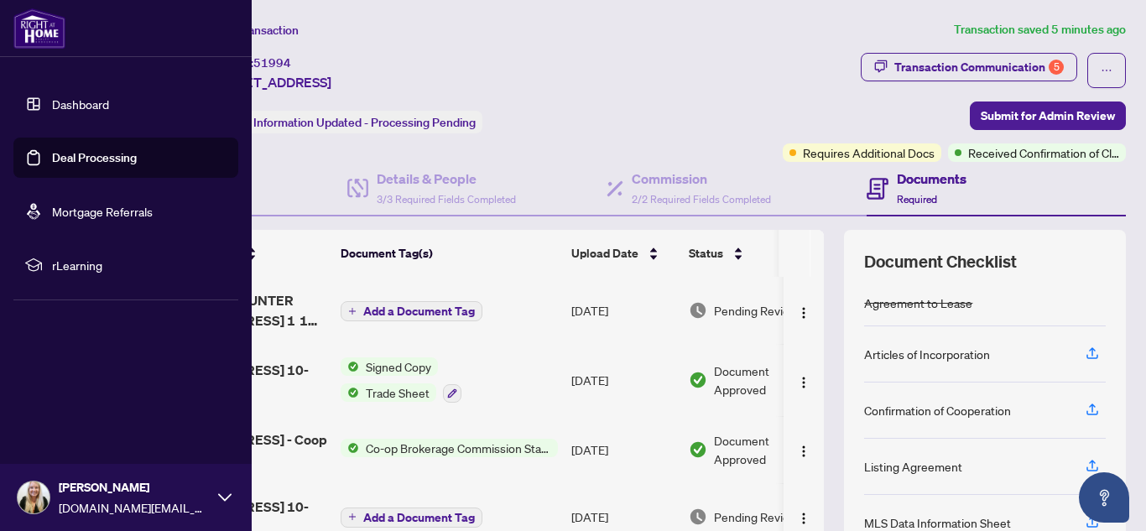
click at [52, 160] on link "Deal Processing" at bounding box center [94, 157] width 85 height 15
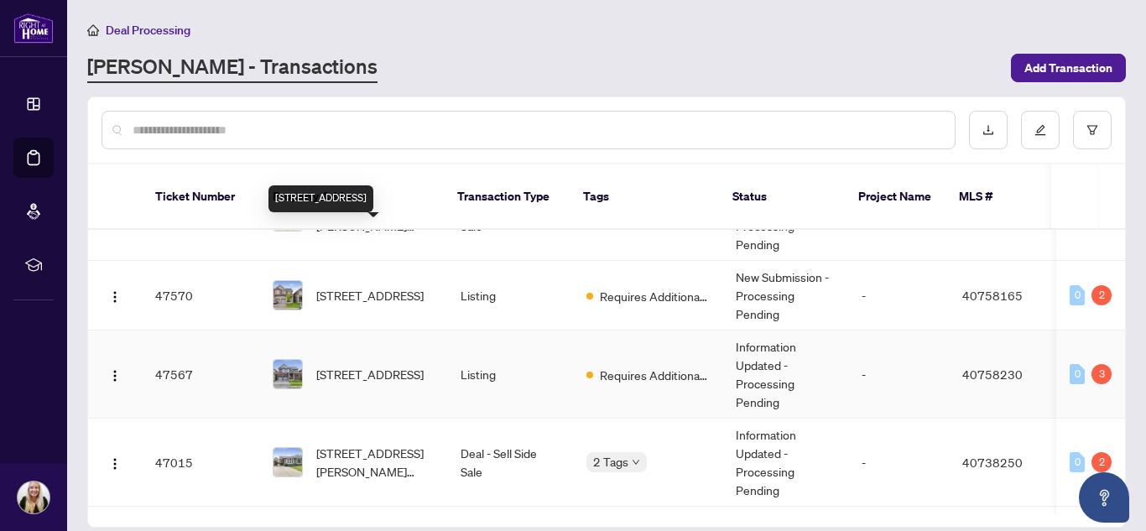
scroll to position [1811, 0]
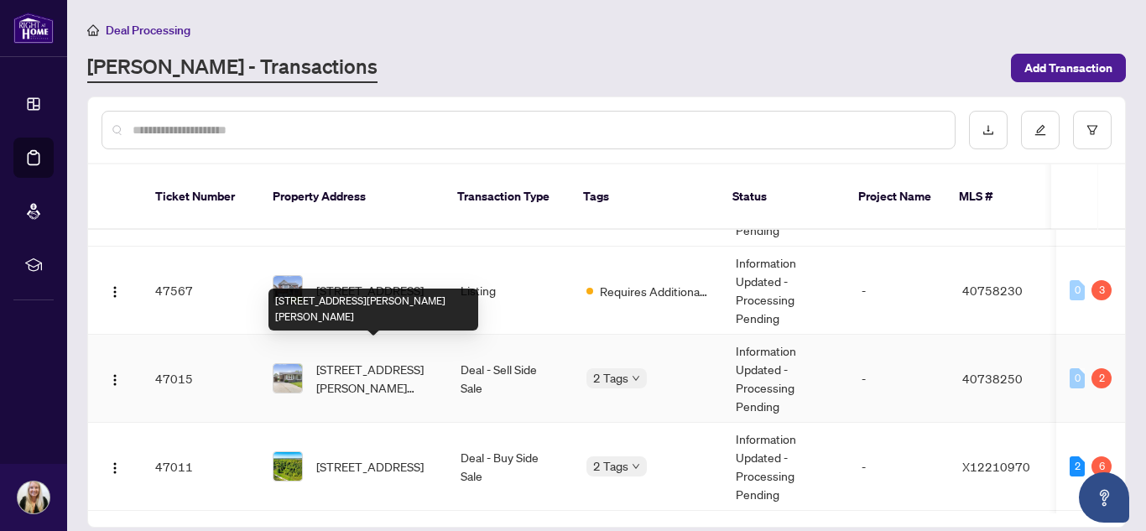
click at [363, 360] on span "[STREET_ADDRESS][PERSON_NAME][PERSON_NAME]" at bounding box center [374, 378] width 117 height 37
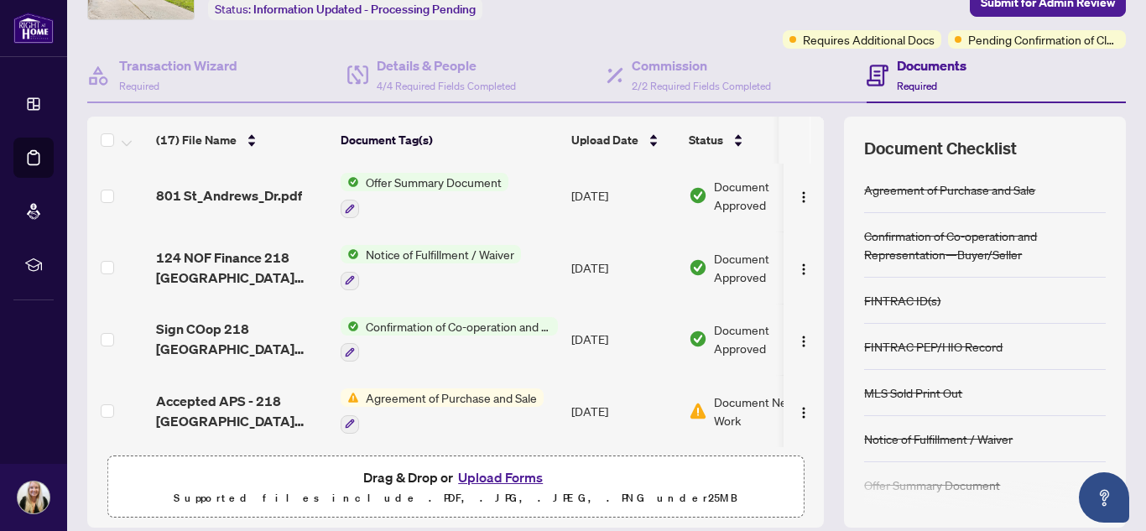
scroll to position [171, 0]
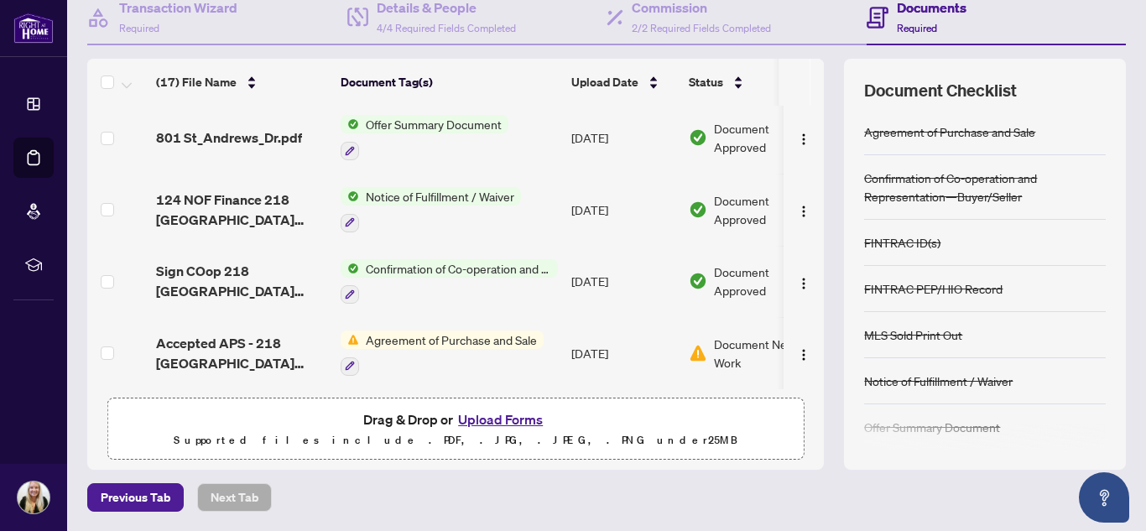
click at [498, 414] on button "Upload Forms" at bounding box center [500, 420] width 95 height 22
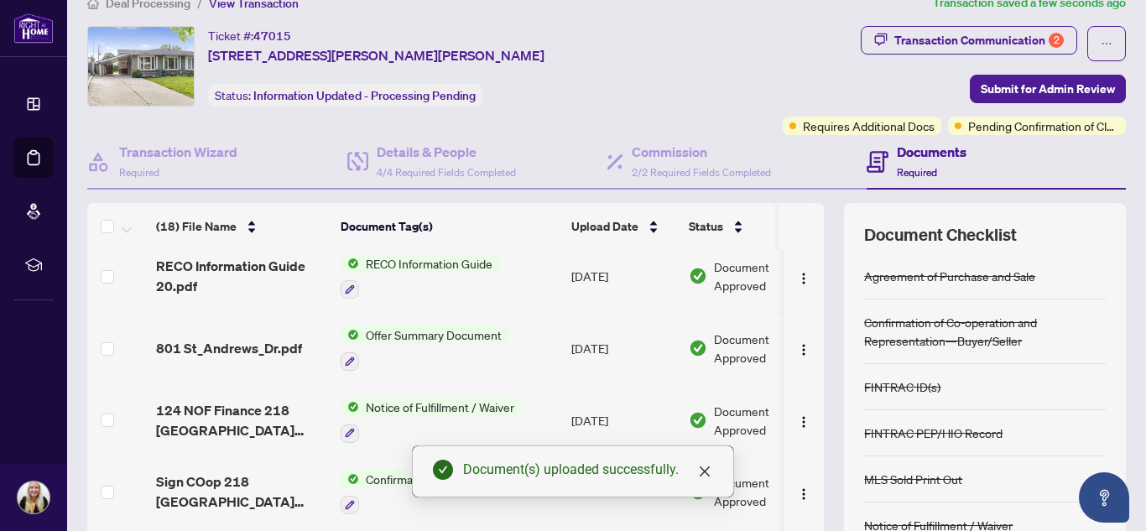
scroll to position [0, 0]
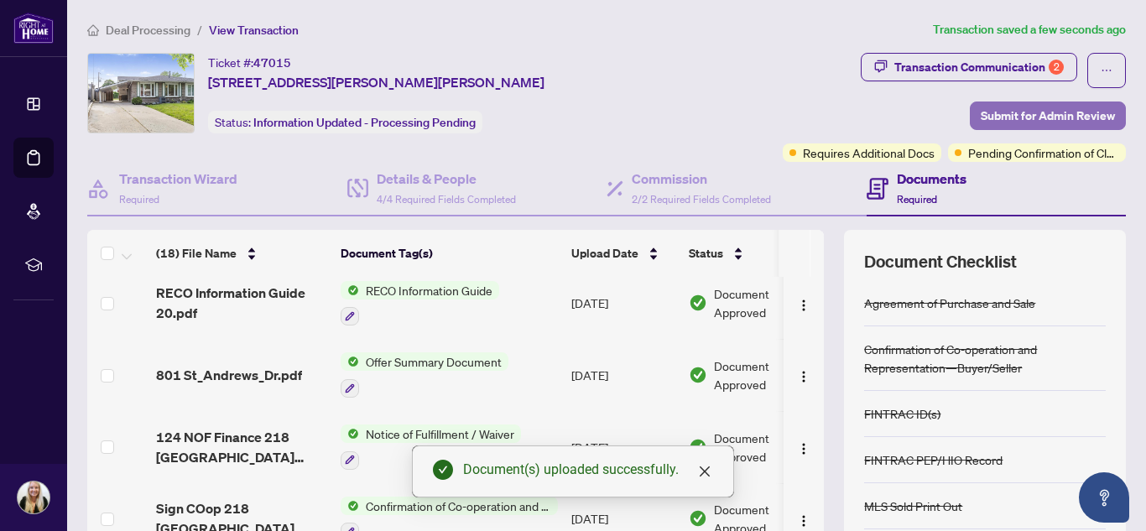
click at [1044, 110] on span "Submit for Admin Review" at bounding box center [1048, 115] width 134 height 27
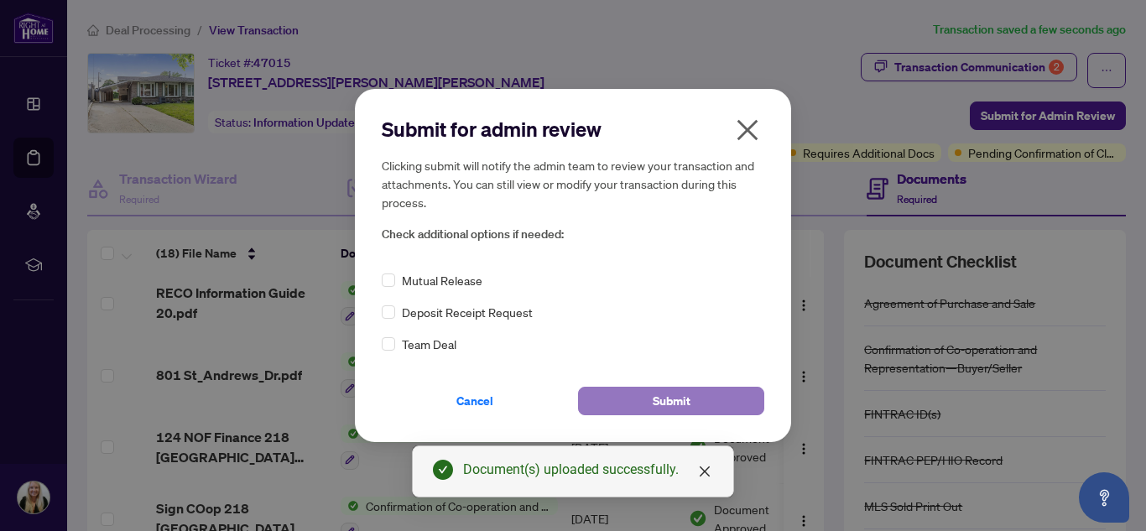
click at [689, 401] on span "Submit" at bounding box center [672, 401] width 38 height 27
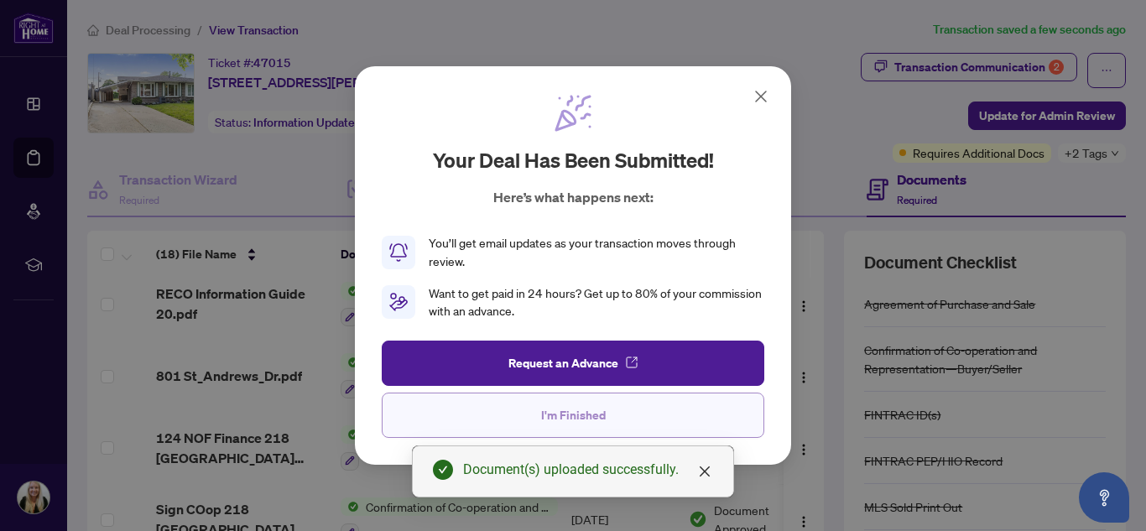
click at [668, 414] on button "I'm Finished" at bounding box center [573, 415] width 383 height 45
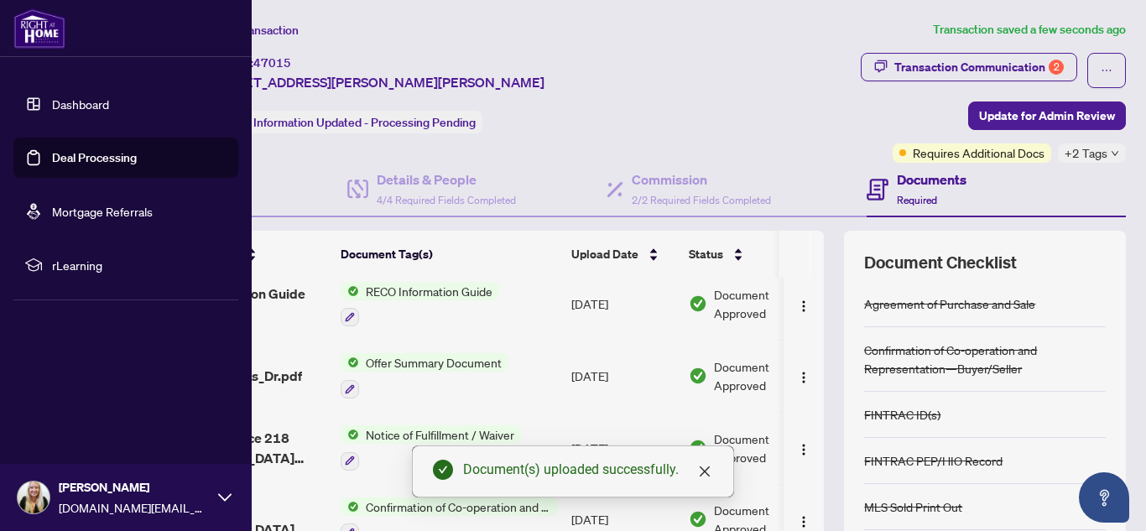
click at [52, 156] on link "Deal Processing" at bounding box center [94, 157] width 85 height 15
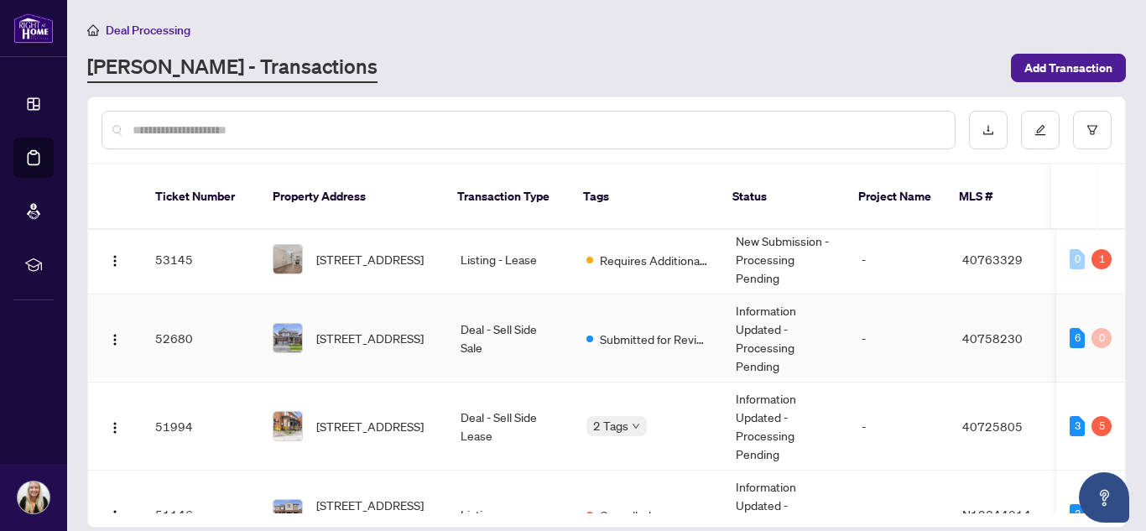
scroll to position [503, 0]
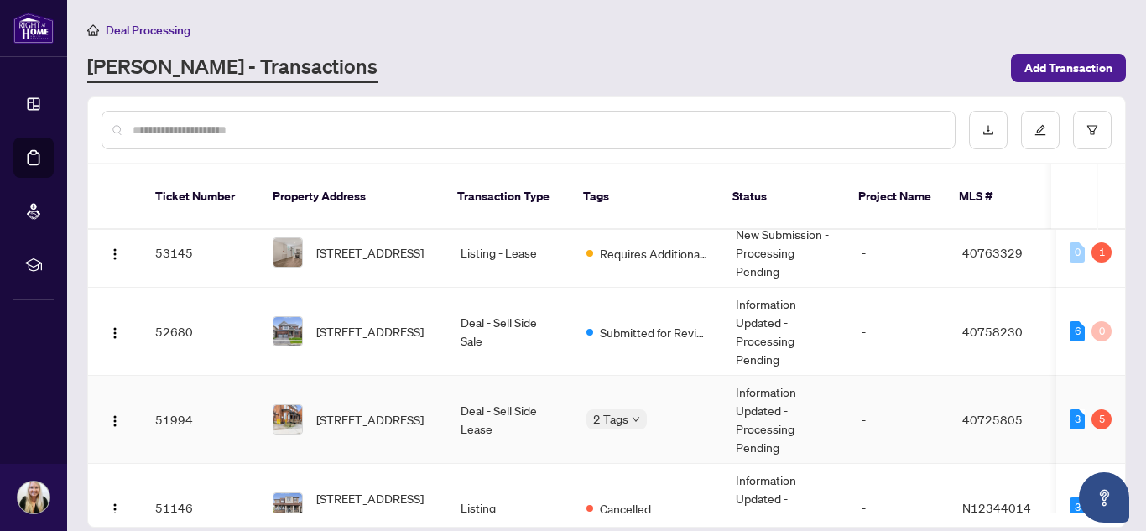
click at [371, 410] on span "10-82 Welland Avenue, St. Catharines, ON L2R 2N1, Canada" at bounding box center [369, 419] width 107 height 18
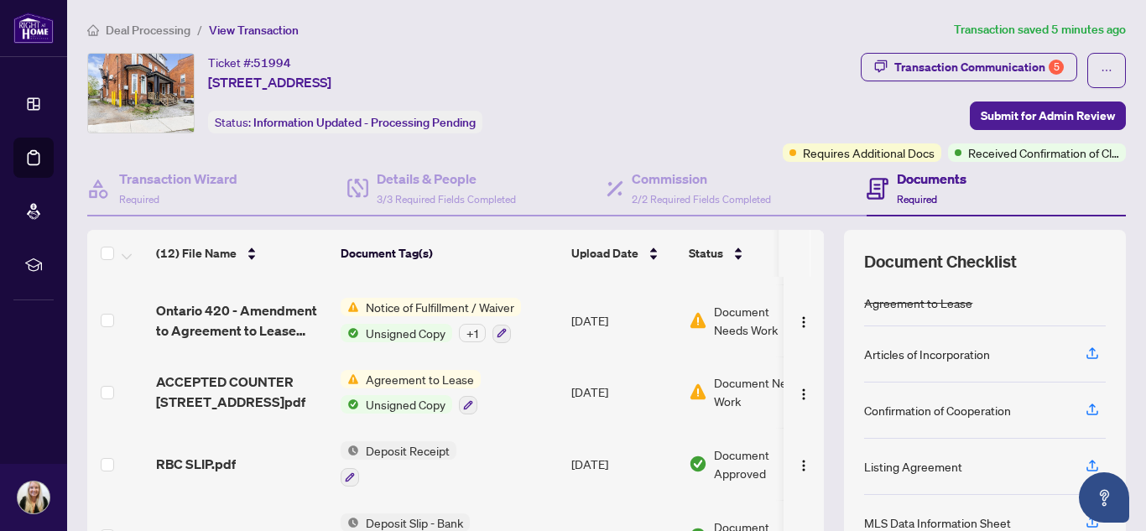
scroll to position [420, 0]
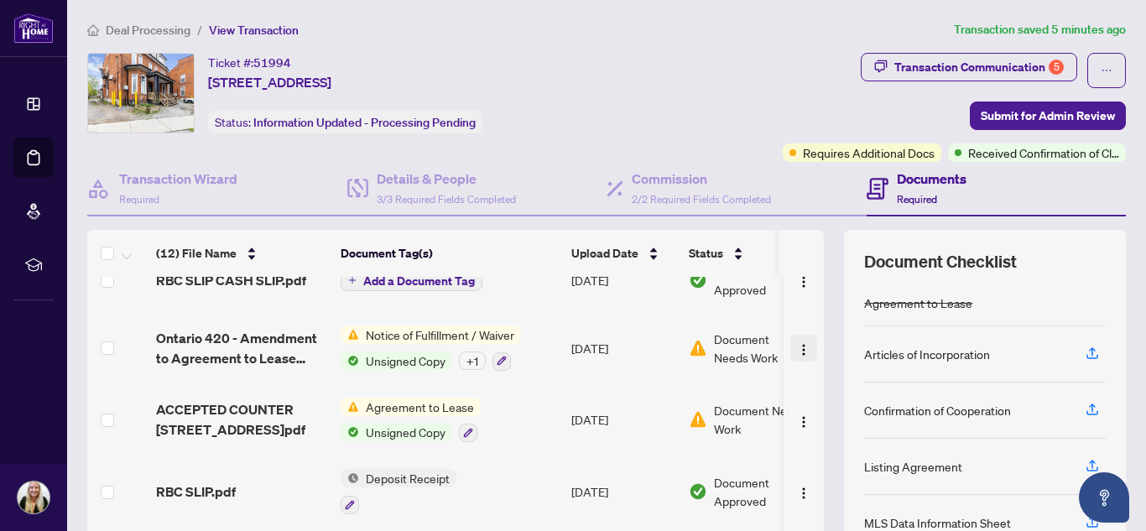
click at [797, 352] on img "button" at bounding box center [803, 349] width 13 height 13
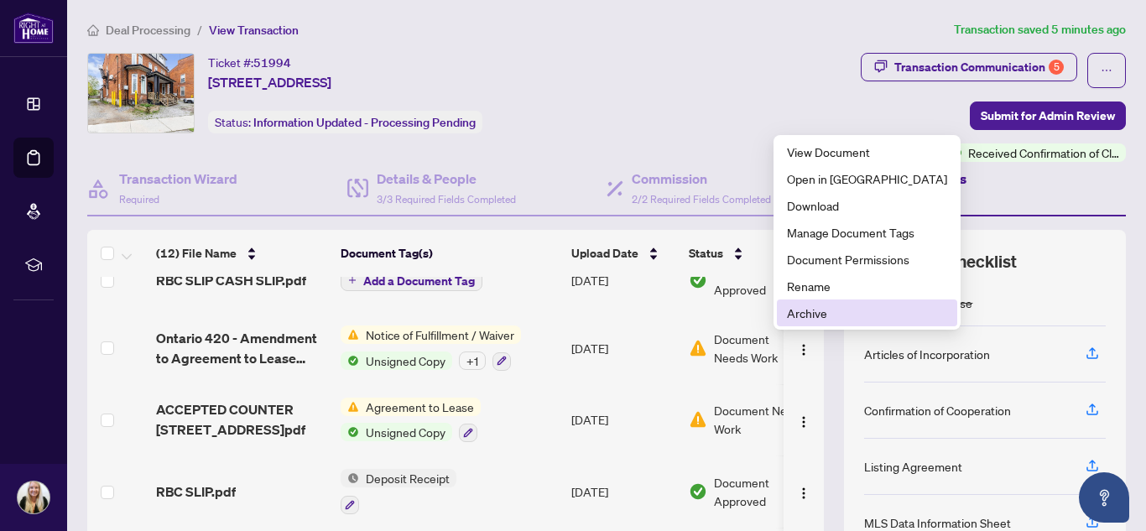
click at [817, 317] on span "Archive" at bounding box center [867, 313] width 160 height 18
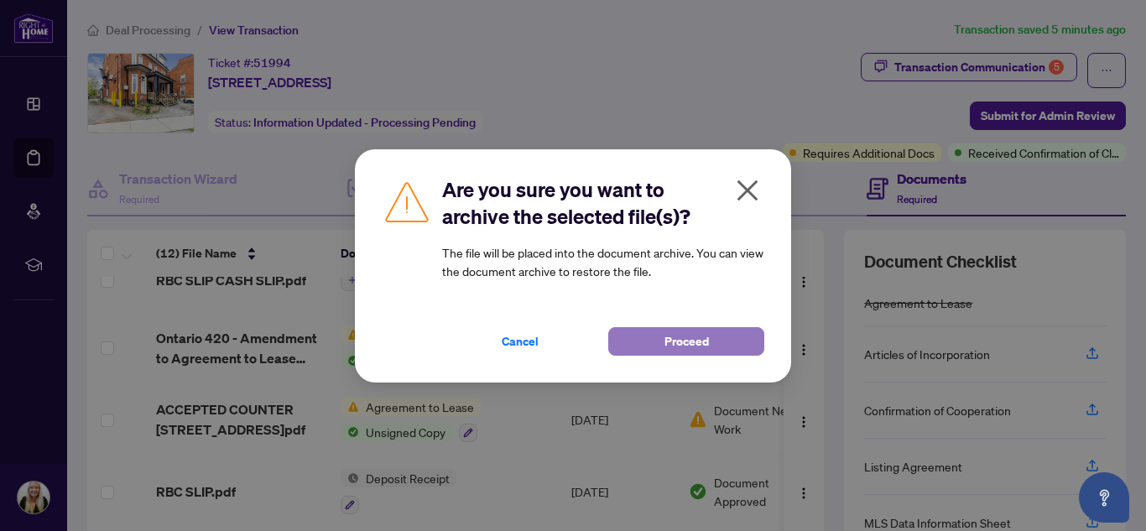
click at [713, 346] on button "Proceed" at bounding box center [686, 341] width 156 height 29
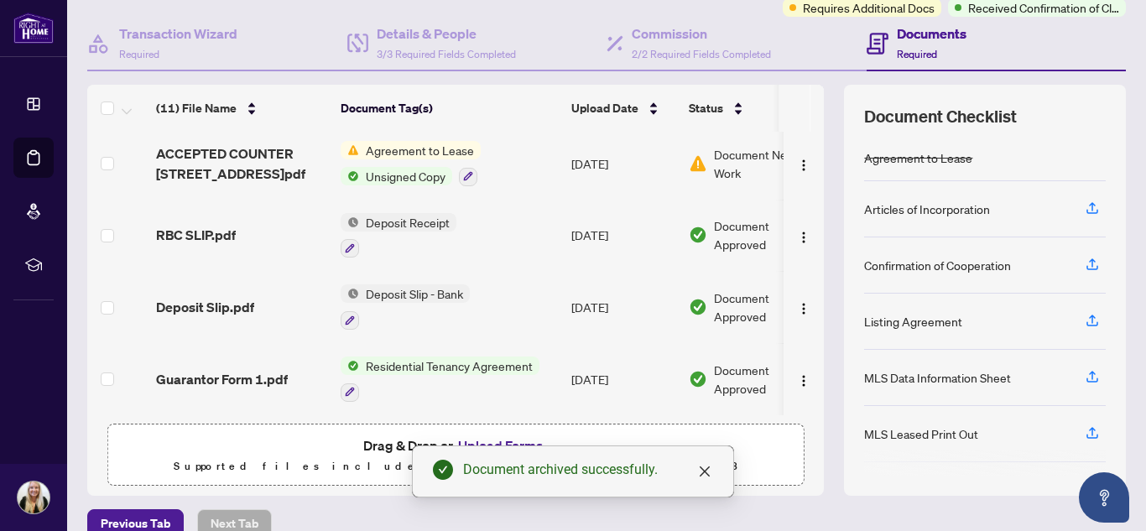
scroll to position [171, 0]
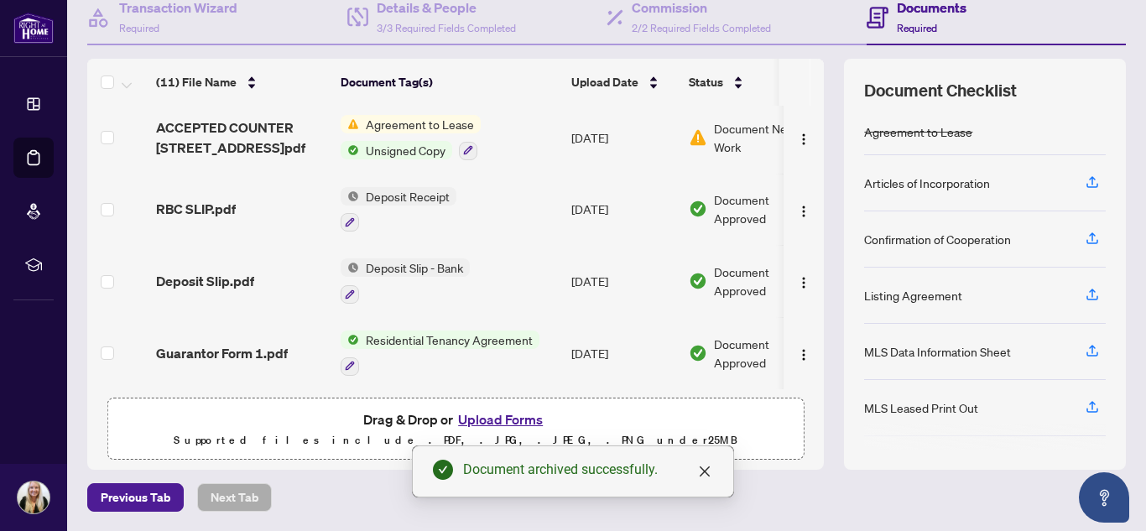
click at [497, 418] on button "Upload Forms" at bounding box center [500, 420] width 95 height 22
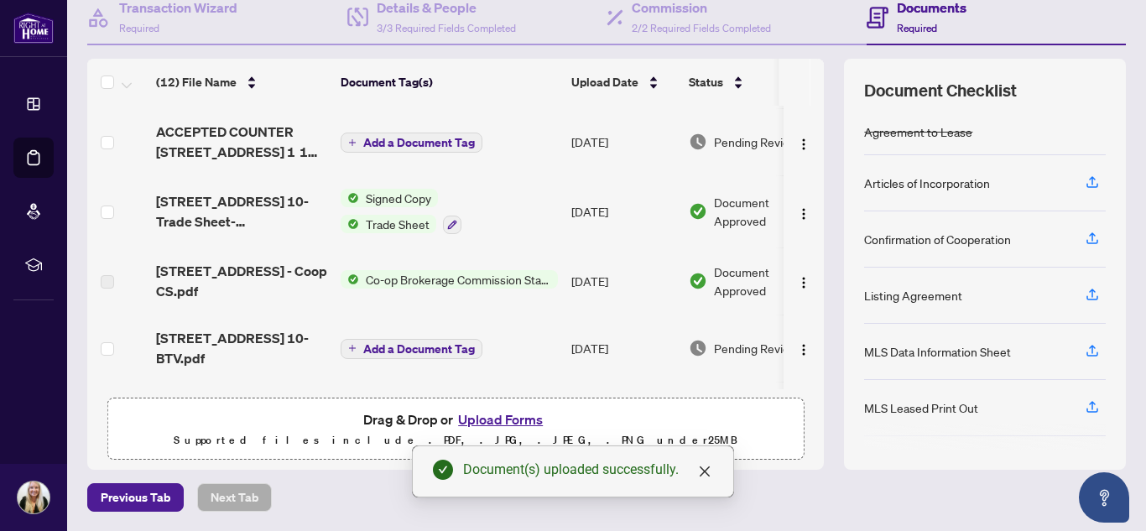
scroll to position [0, 0]
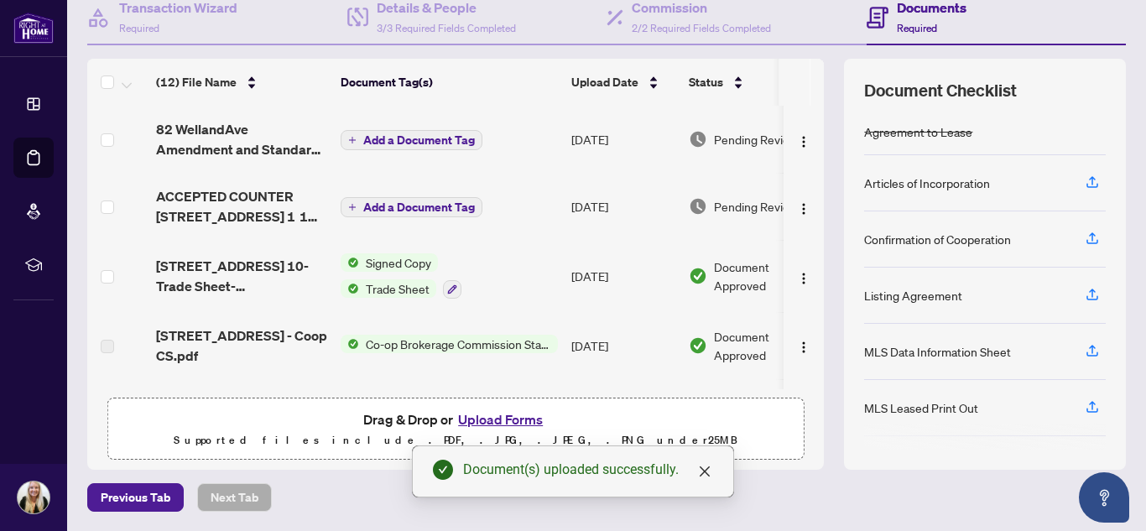
click at [409, 144] on span "Add a Document Tag" at bounding box center [419, 140] width 112 height 12
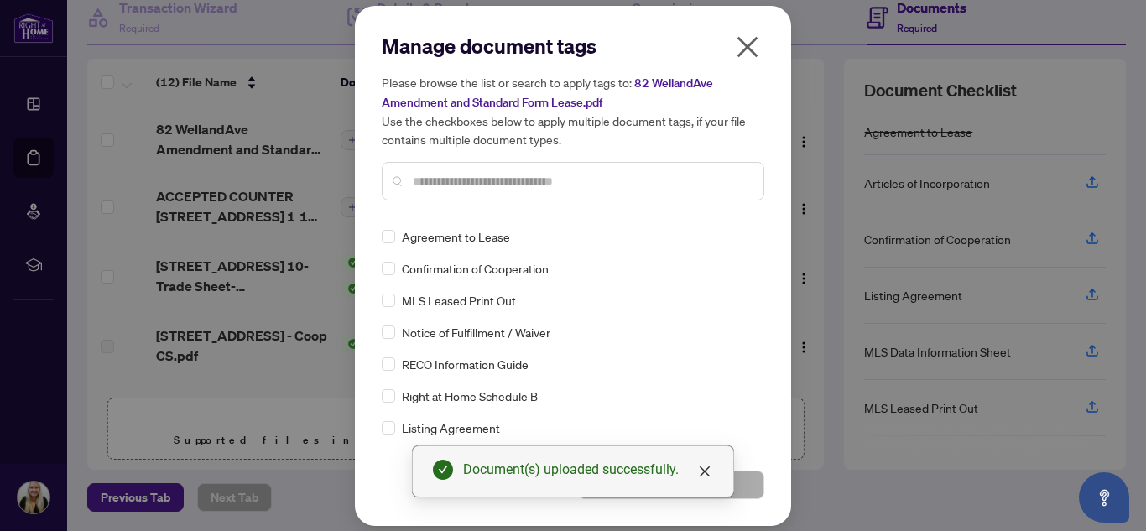
click at [446, 181] on input "text" at bounding box center [581, 181] width 337 height 18
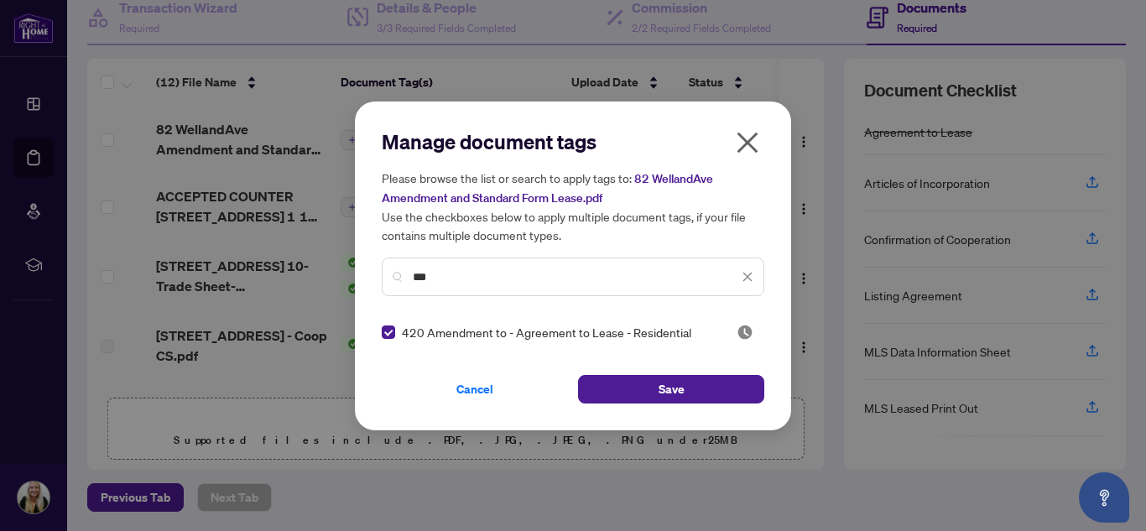
click at [476, 274] on input "***" at bounding box center [576, 277] width 326 height 18
type input "*"
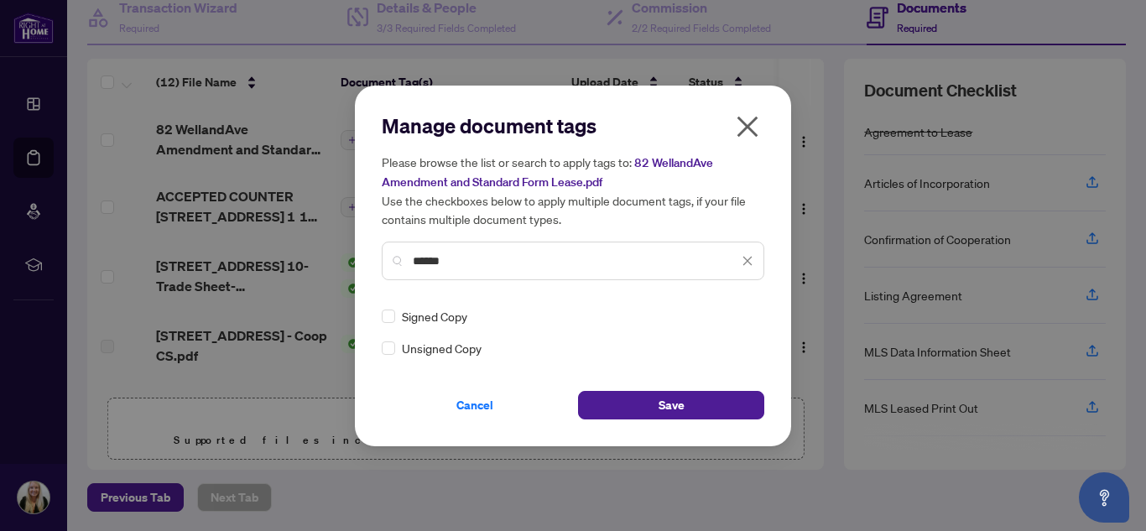
type input "******"
click at [380, 319] on div "Manage document tags Please browse the list or search to apply tags to: 82 Well…" at bounding box center [573, 266] width 436 height 361
click at [617, 414] on button "Save" at bounding box center [671, 405] width 186 height 29
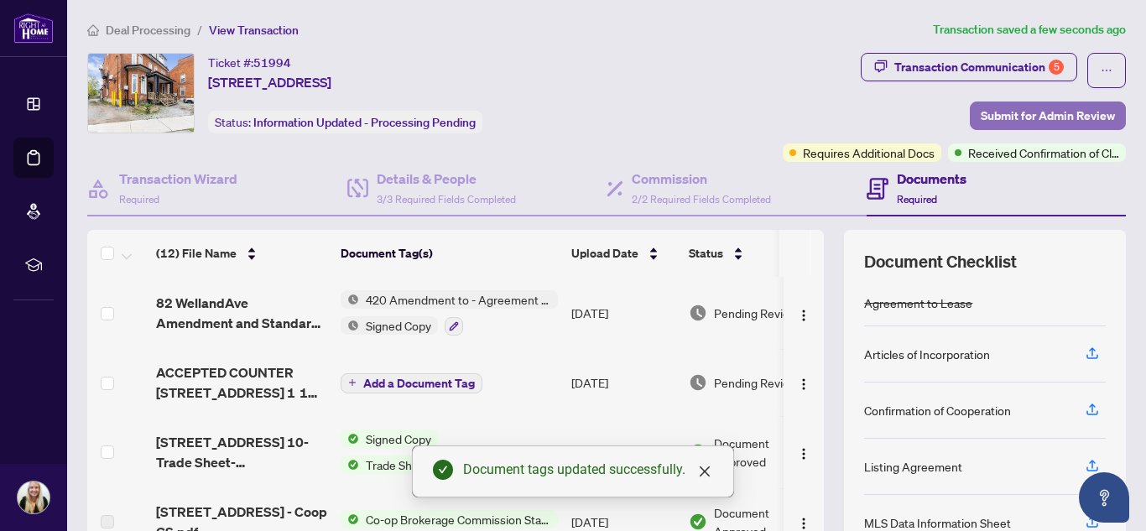
click at [1030, 121] on span "Submit for Admin Review" at bounding box center [1048, 115] width 134 height 27
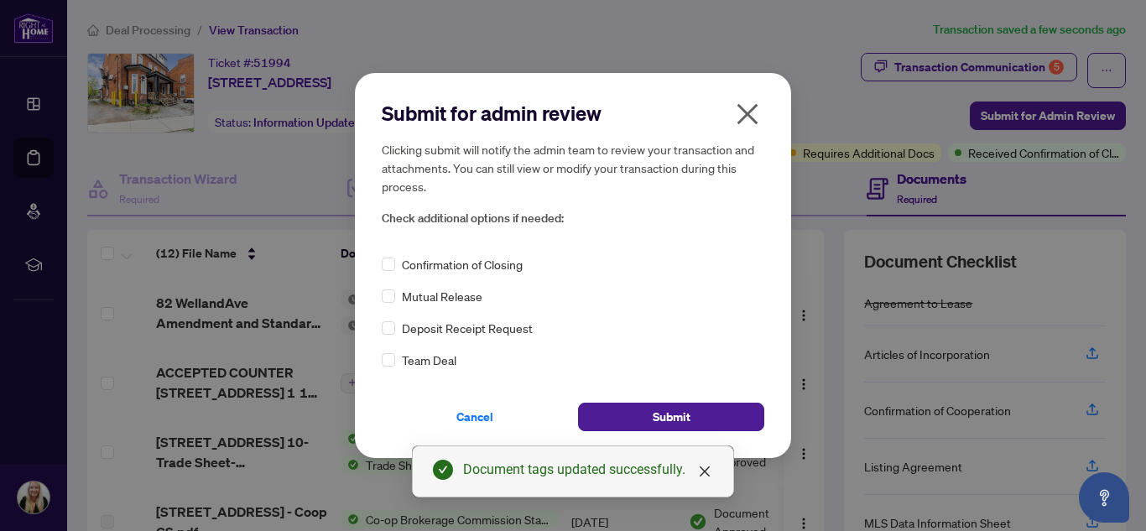
click at [397, 264] on div "Confirmation of Closing" at bounding box center [573, 264] width 383 height 18
click at [618, 424] on button "Submit" at bounding box center [671, 417] width 186 height 29
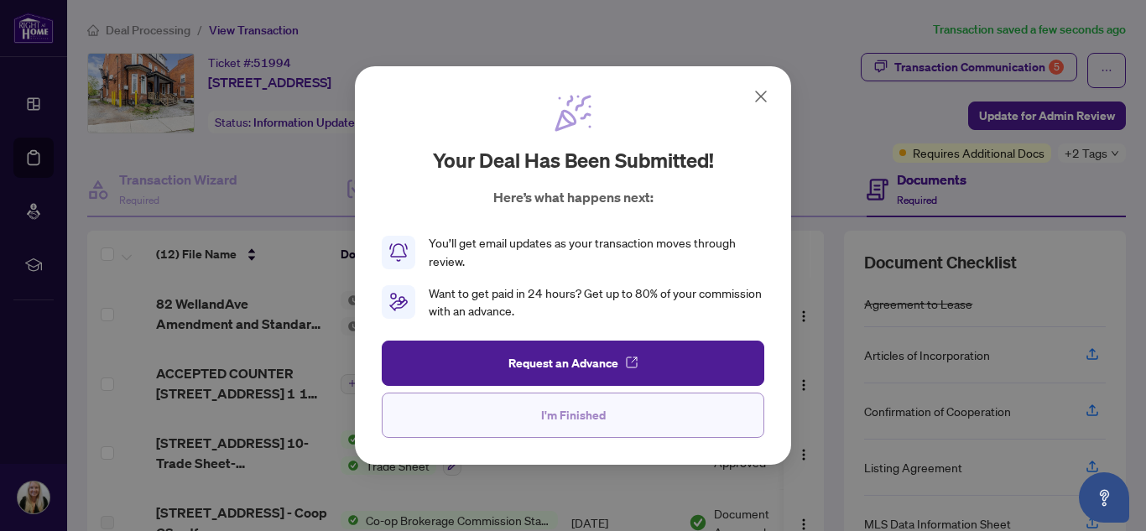
click at [659, 410] on button "I'm Finished" at bounding box center [573, 415] width 383 height 45
